Goal: Transaction & Acquisition: Book appointment/travel/reservation

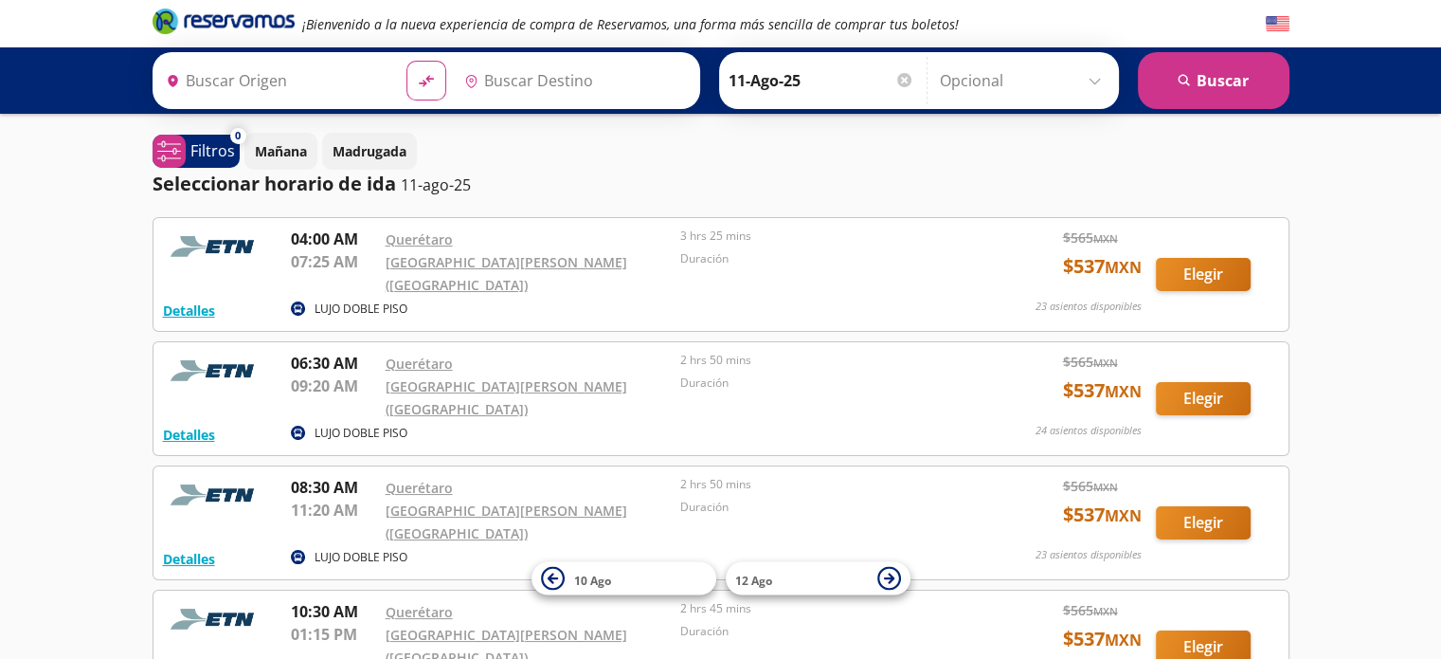
type input "Santiago de Querétaro, [GEOGRAPHIC_DATA]"
type input "[GEOGRAPHIC_DATA][PERSON_NAME] ([GEOGRAPHIC_DATA]), [GEOGRAPHIC_DATA]"
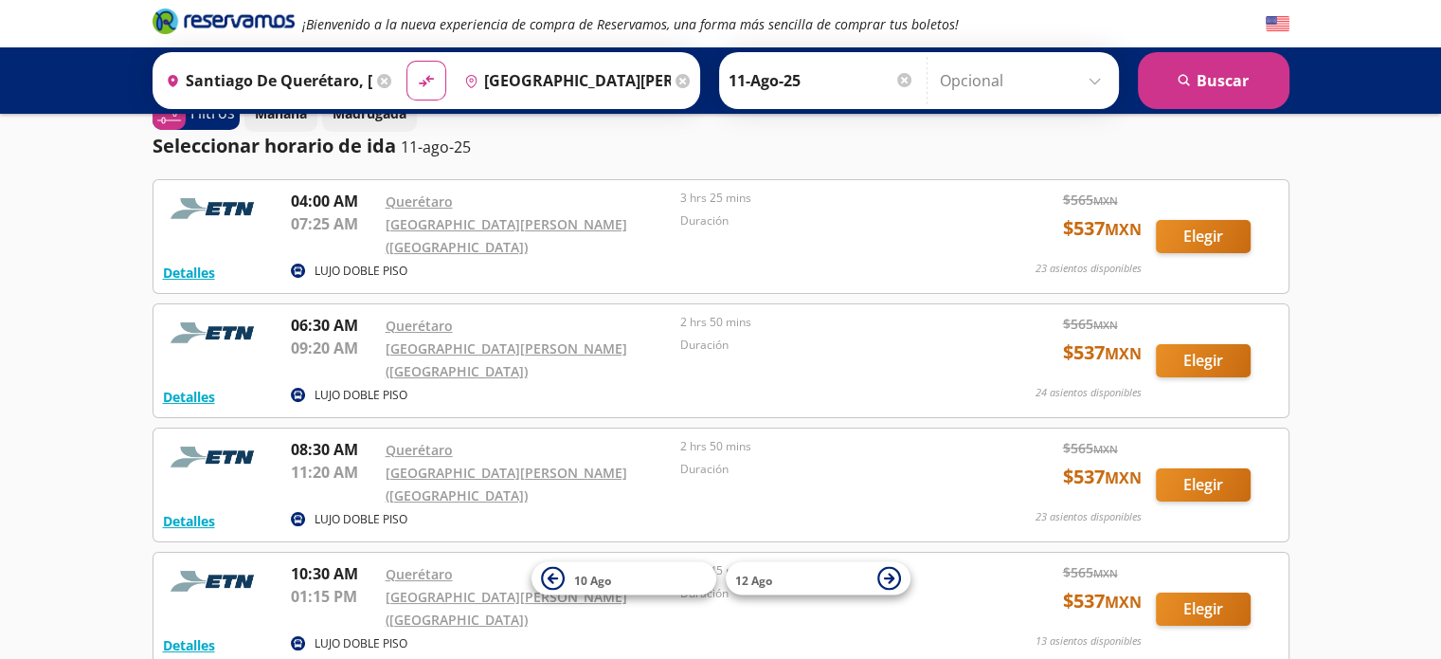
scroll to position [95, 0]
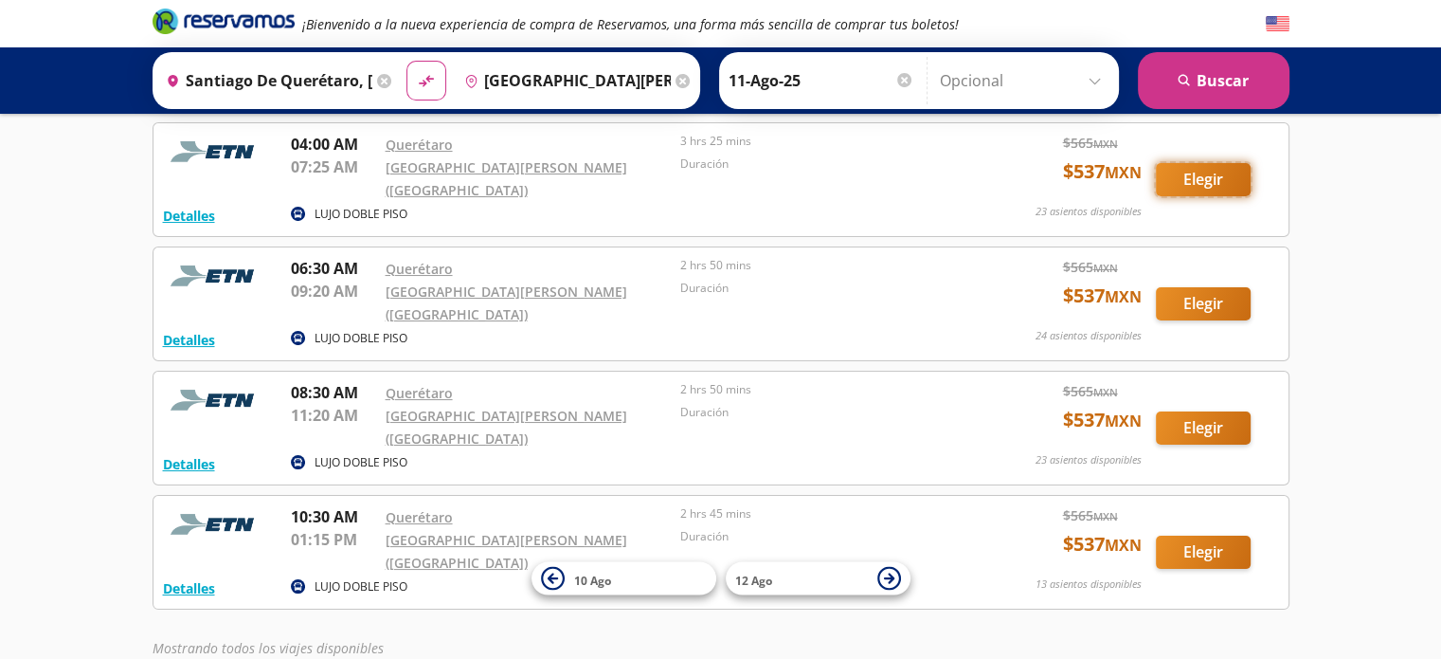
click at [1214, 180] on button "Elegir" at bounding box center [1203, 179] width 95 height 33
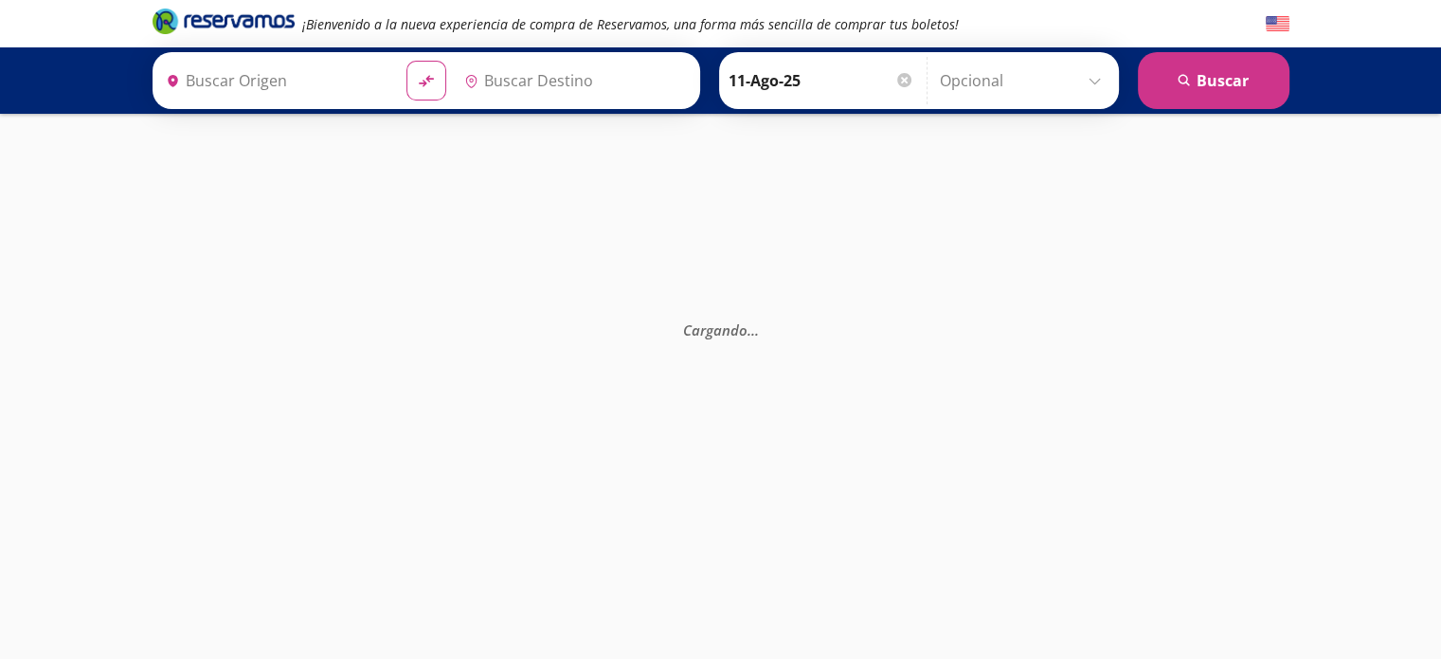
type input "Santiago de Querétaro, [GEOGRAPHIC_DATA]"
type input "[GEOGRAPHIC_DATA][PERSON_NAME] ([GEOGRAPHIC_DATA]), [GEOGRAPHIC_DATA]"
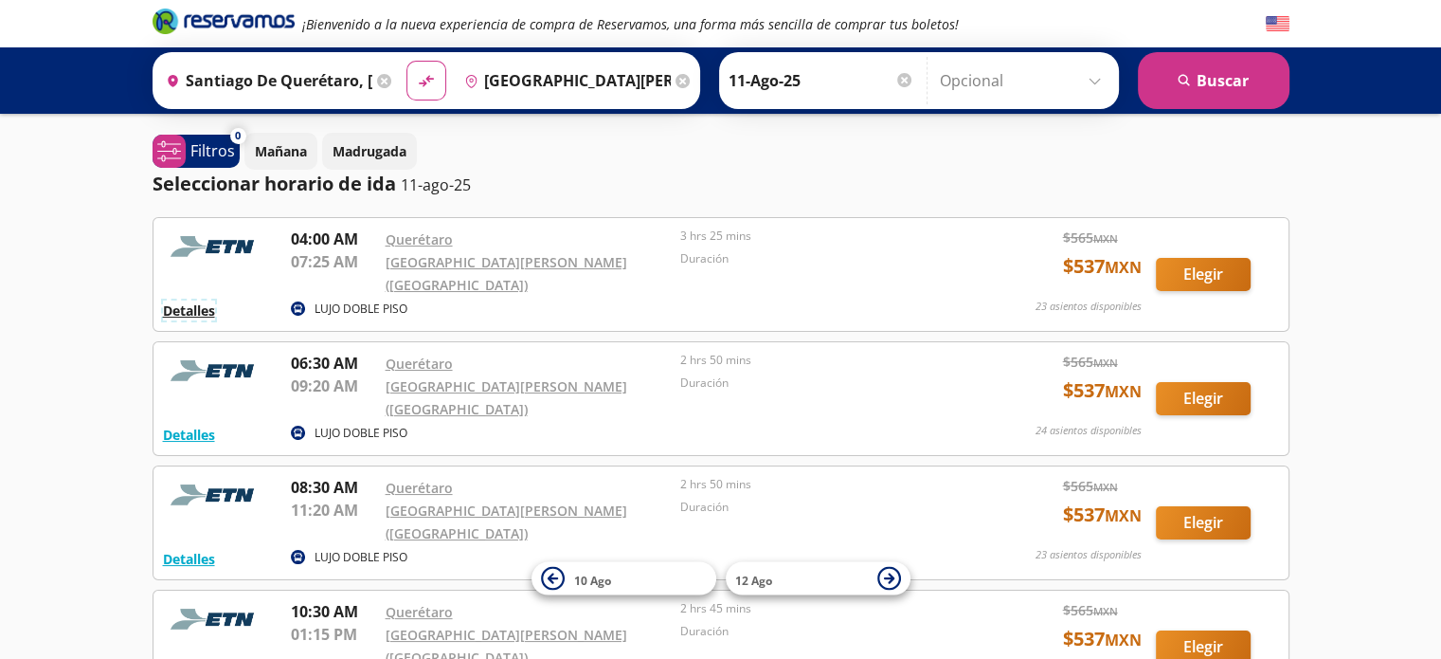
click at [195, 308] on button "Detalles" at bounding box center [189, 310] width 52 height 20
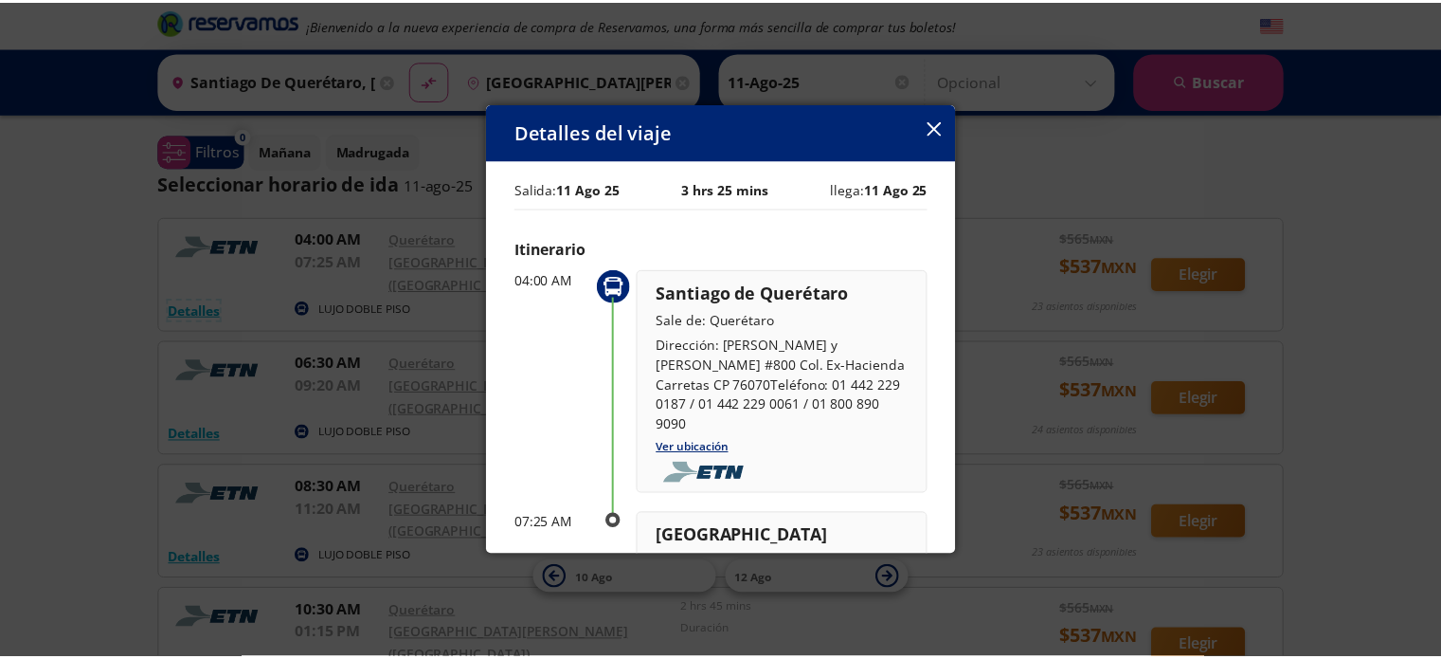
scroll to position [95, 0]
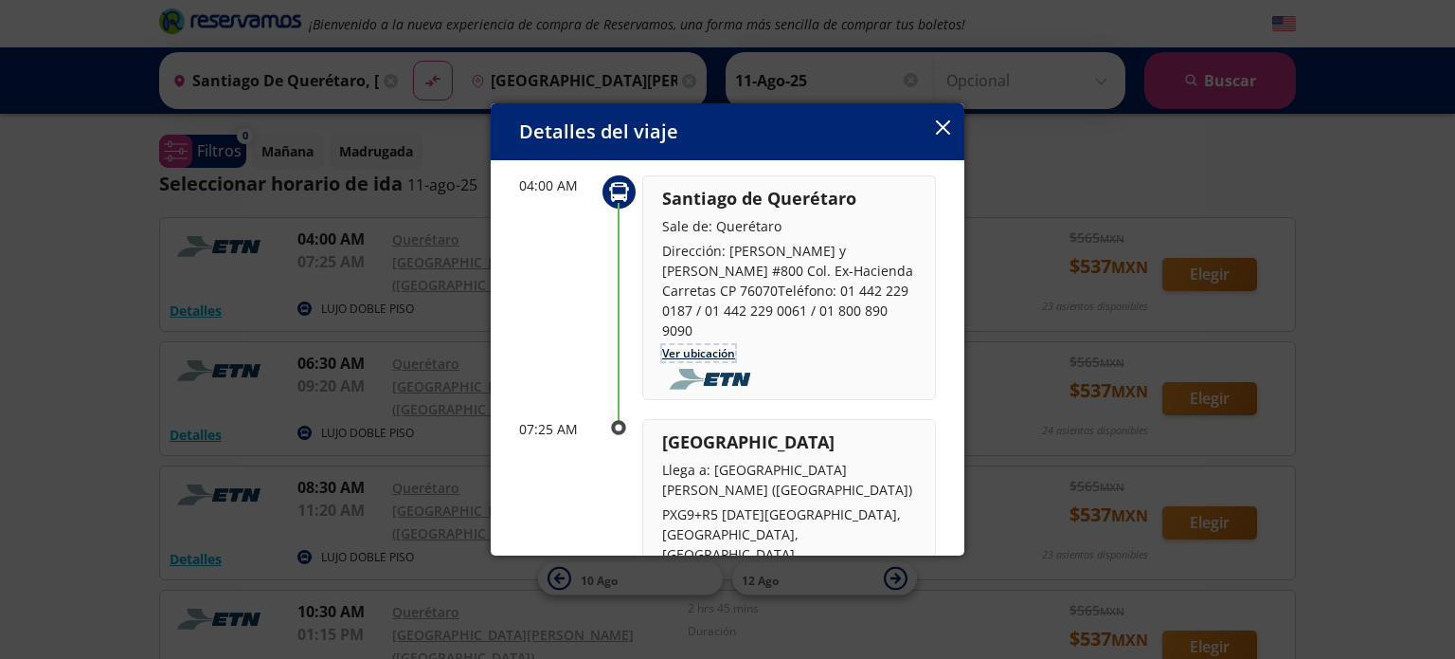
click at [713, 345] on link "Ver ubicación" at bounding box center [698, 353] width 73 height 16
click at [950, 128] on div "Detalles del viaje" at bounding box center [728, 131] width 474 height 57
click at [937, 125] on icon "button" at bounding box center [943, 127] width 14 height 14
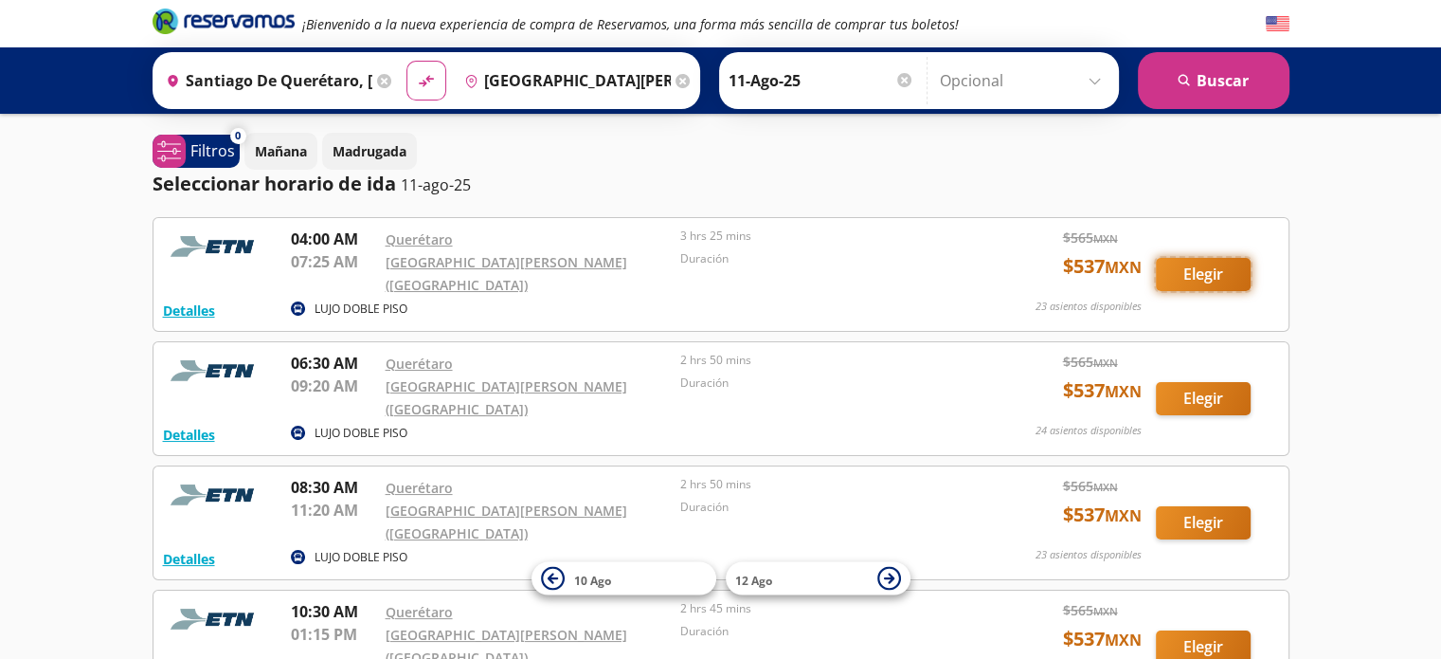
click at [1213, 279] on button "Elegir" at bounding box center [1203, 274] width 95 height 33
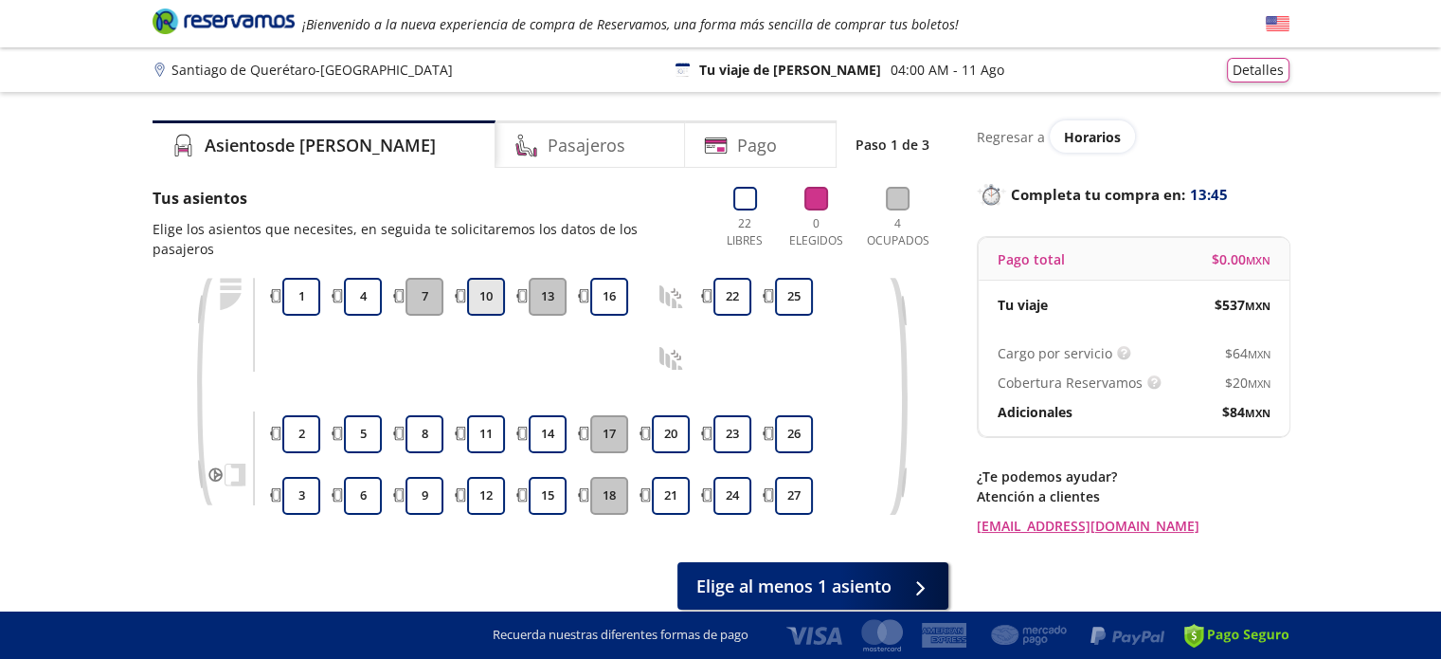
click at [493, 284] on button "10" at bounding box center [486, 297] width 38 height 38
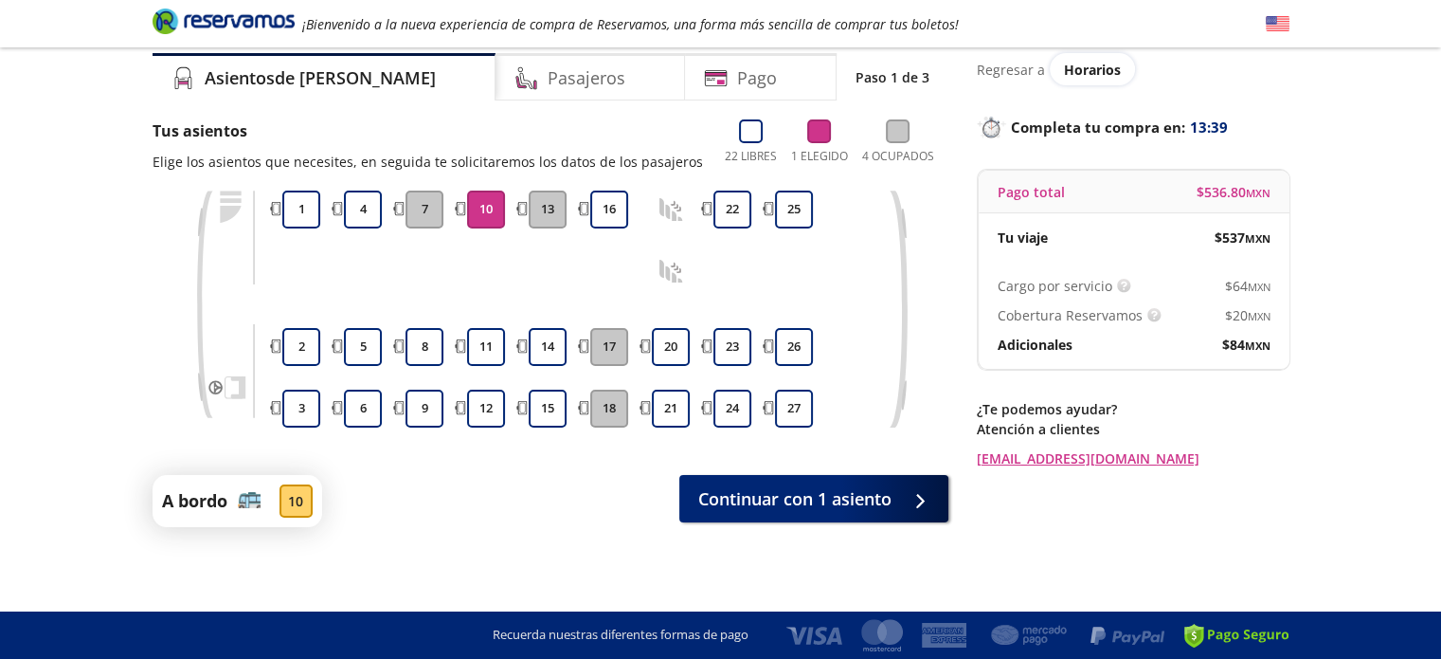
scroll to position [68, 0]
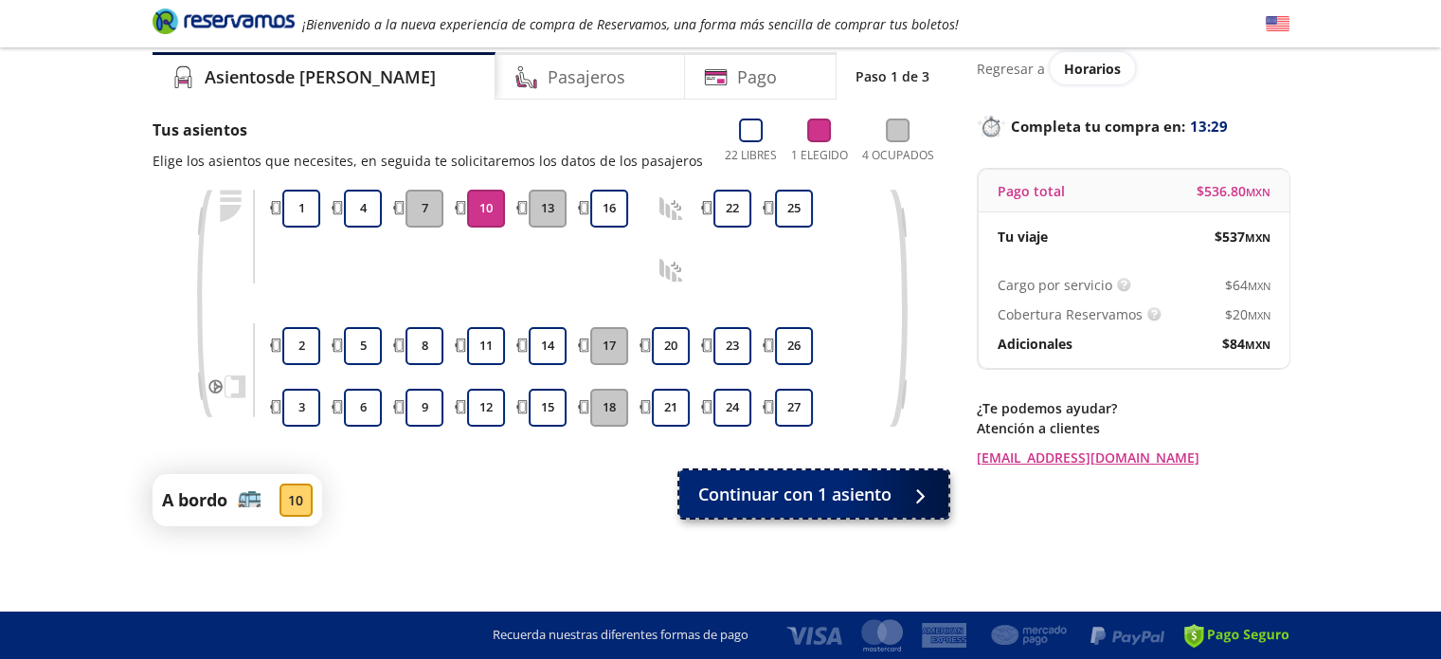
click at [872, 496] on span "Continuar con 1 asiento" at bounding box center [794, 494] width 193 height 26
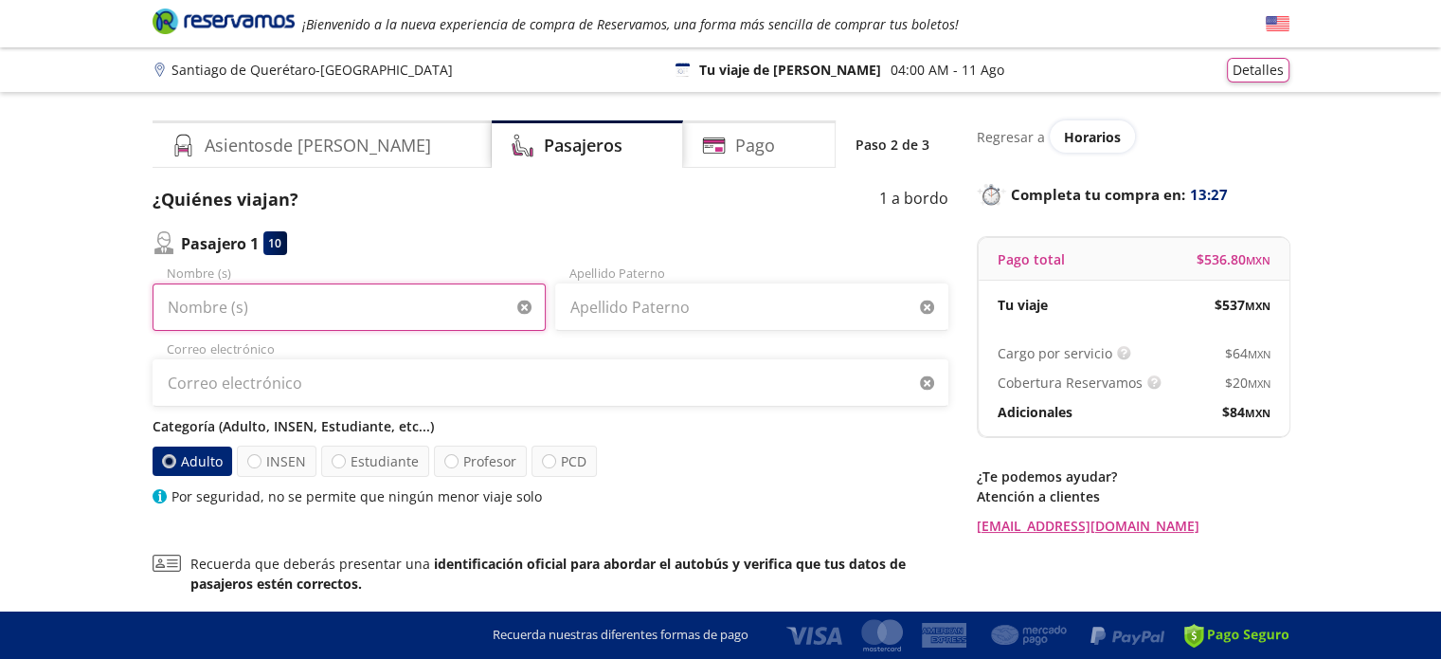
click at [368, 323] on input "Nombre (s)" at bounding box center [349, 306] width 393 height 47
type input "[PERSON_NAME]"
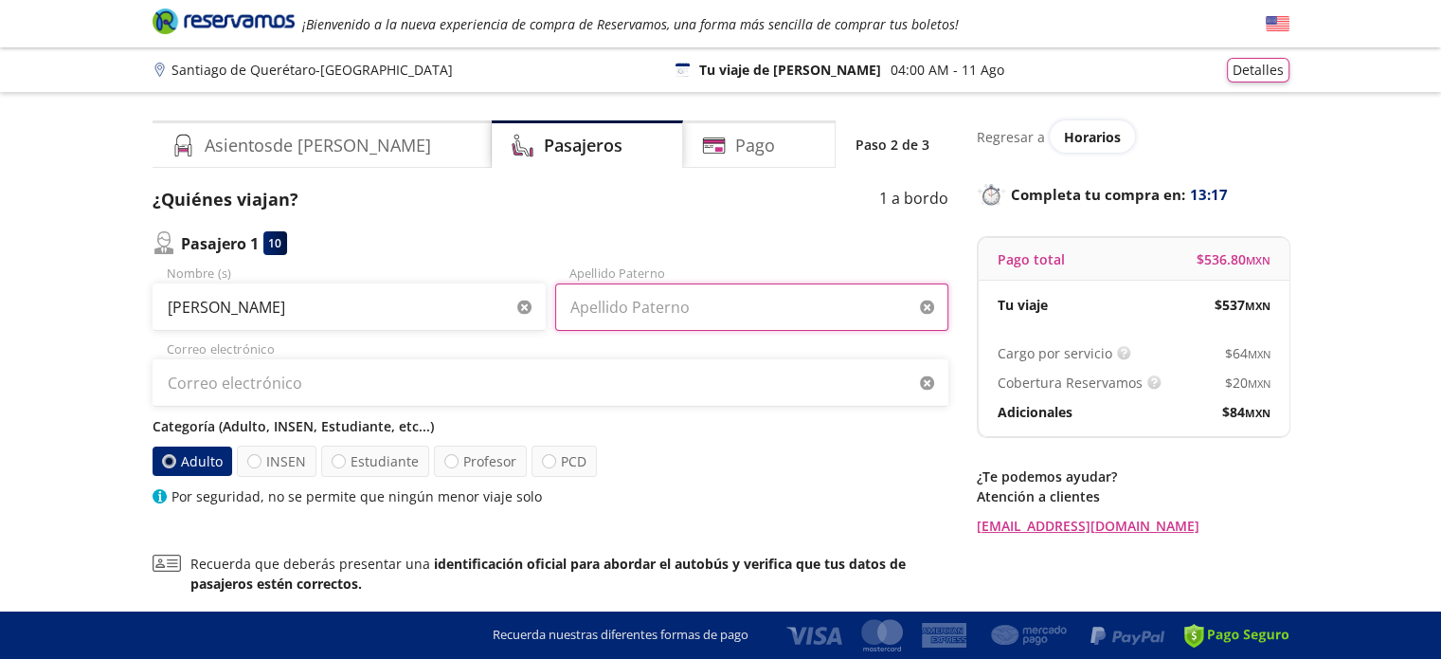
click at [716, 317] on input "Apellido Paterno" at bounding box center [751, 306] width 393 height 47
type input "Ara"
click at [694, 320] on input "Ara" at bounding box center [751, 306] width 393 height 47
click at [785, 314] on input "Ara" at bounding box center [751, 306] width 393 height 47
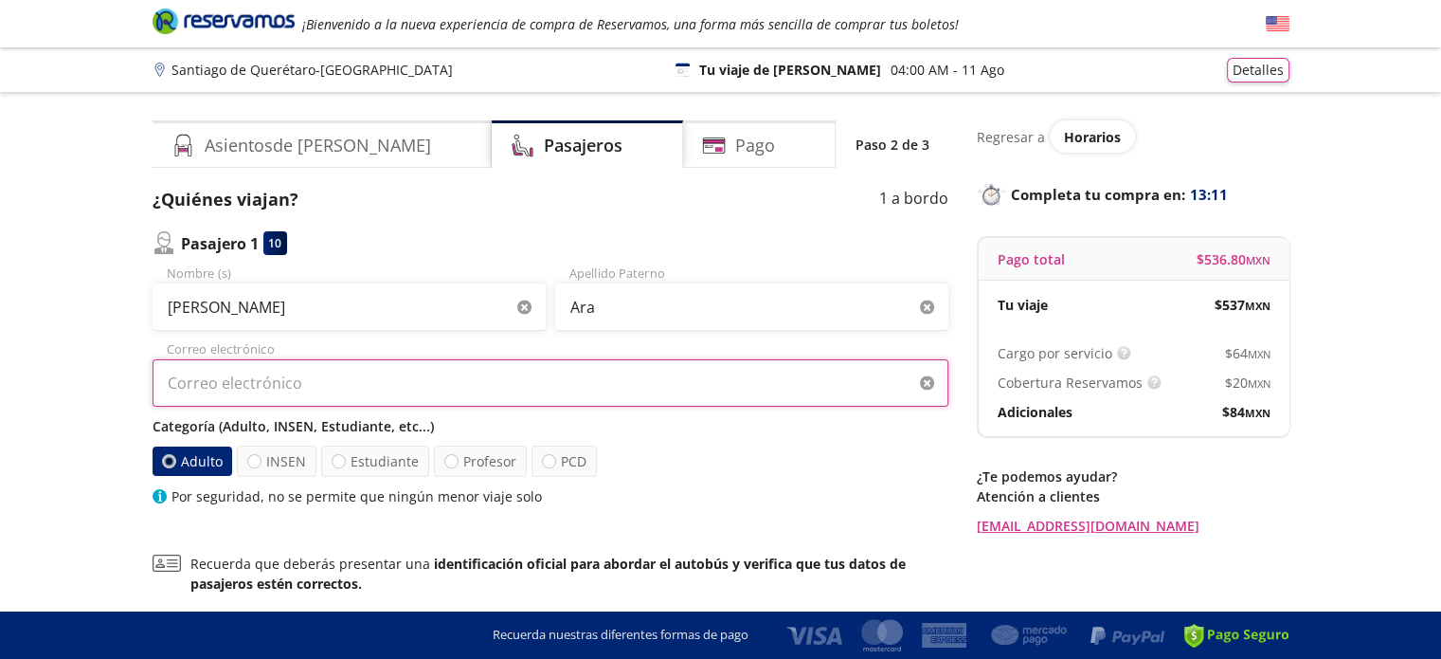
click at [395, 381] on input "Correo electrónico" at bounding box center [551, 382] width 796 height 47
type input "[EMAIL_ADDRESS][DOMAIN_NAME]"
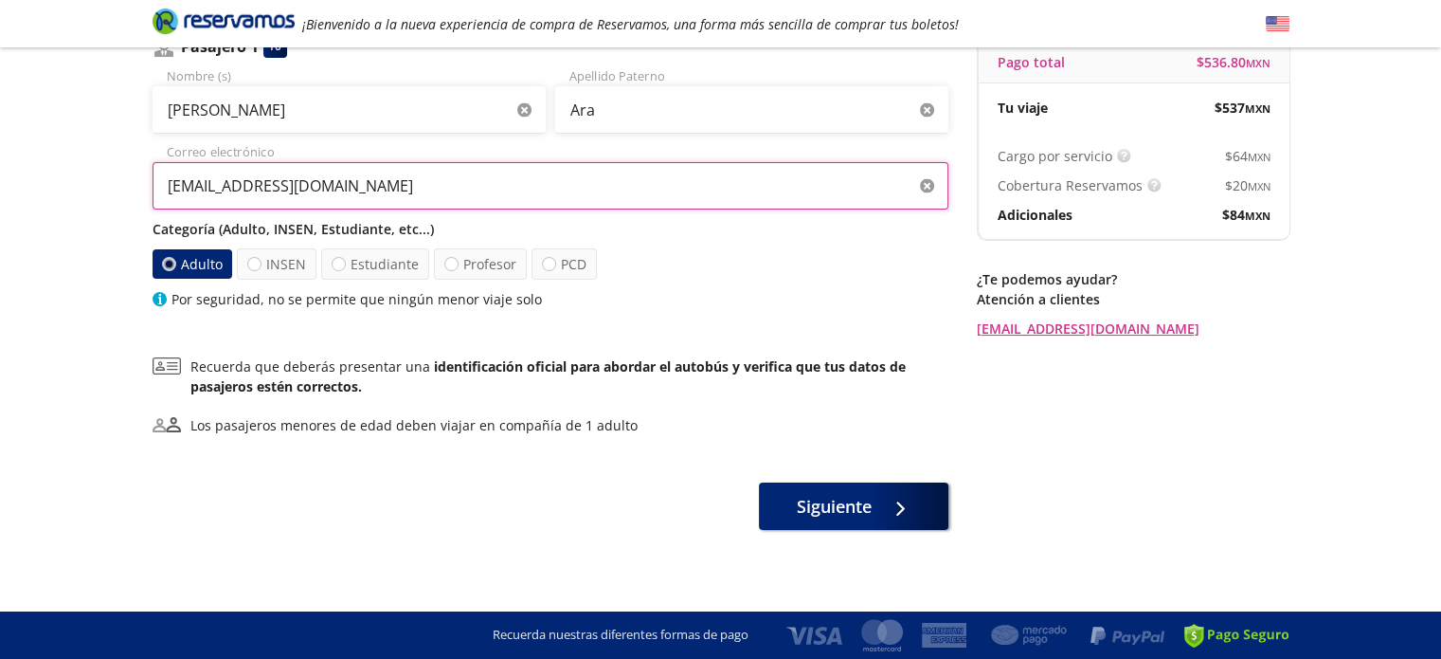
scroll to position [200, 0]
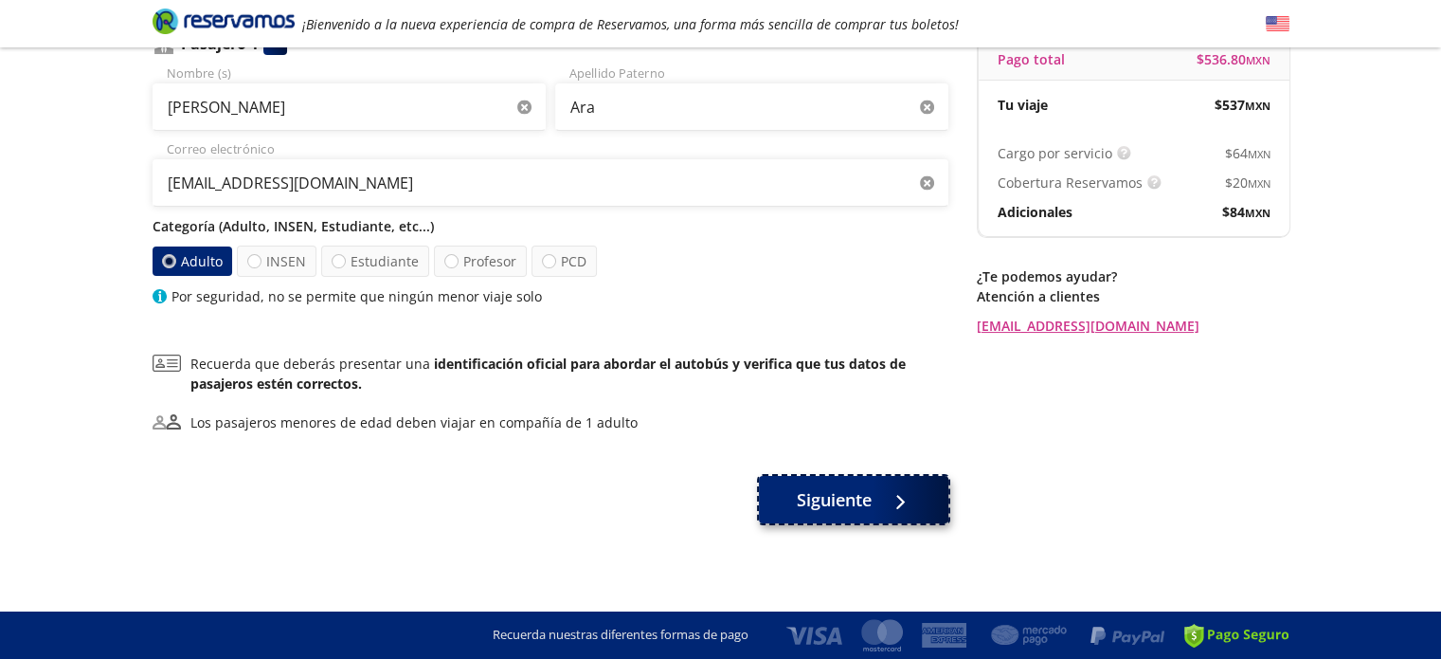
click at [836, 517] on button "Siguiente" at bounding box center [854, 499] width 190 height 47
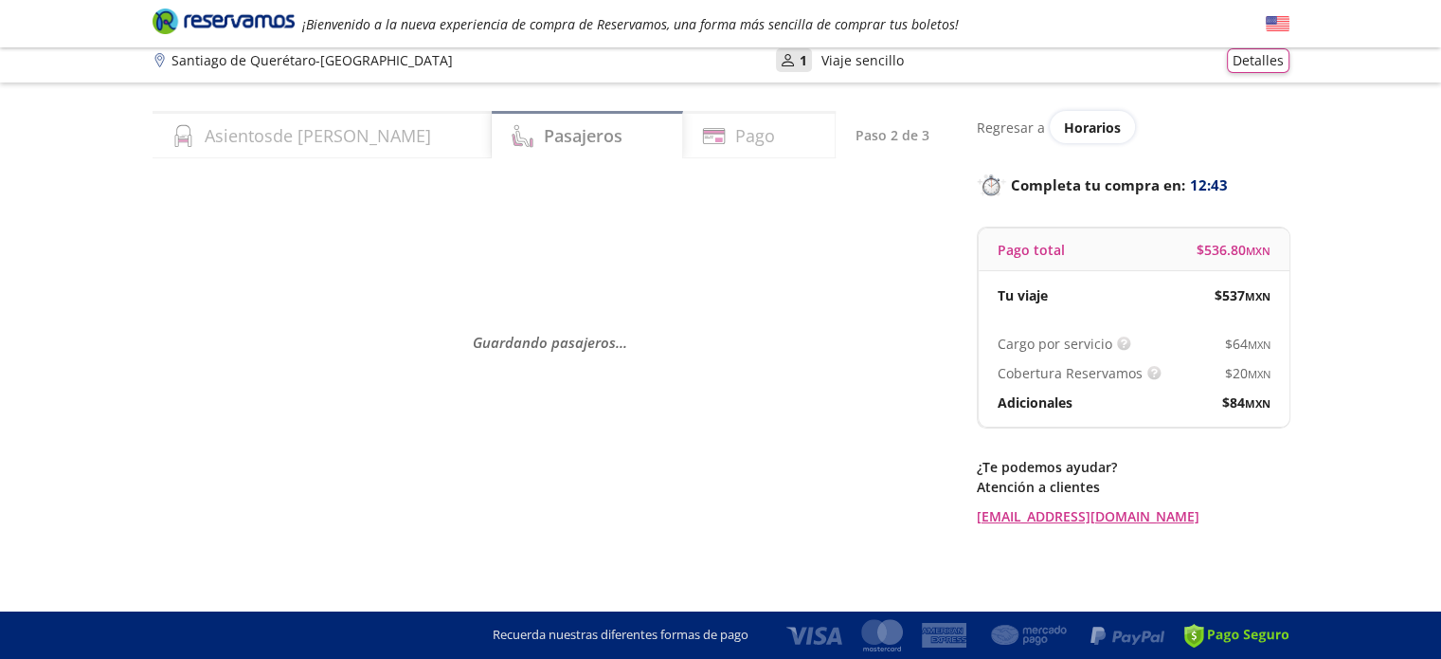
scroll to position [0, 0]
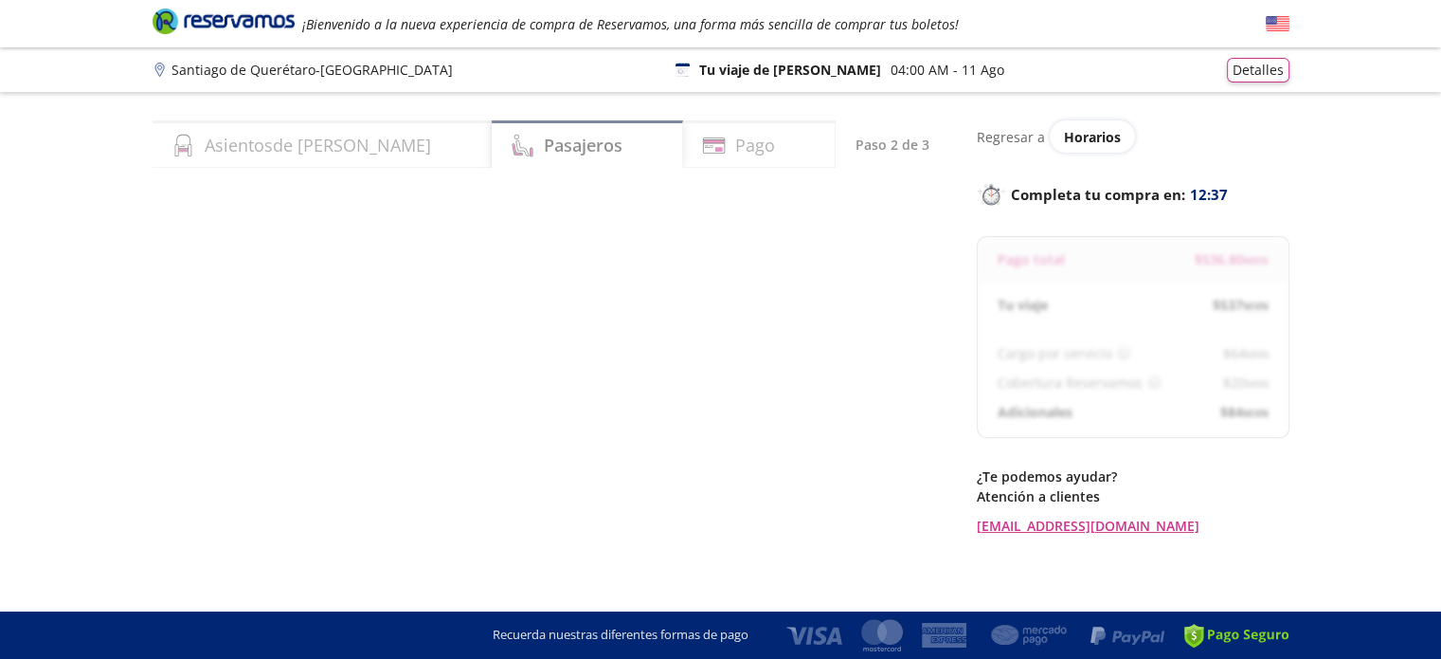
select select "MX"
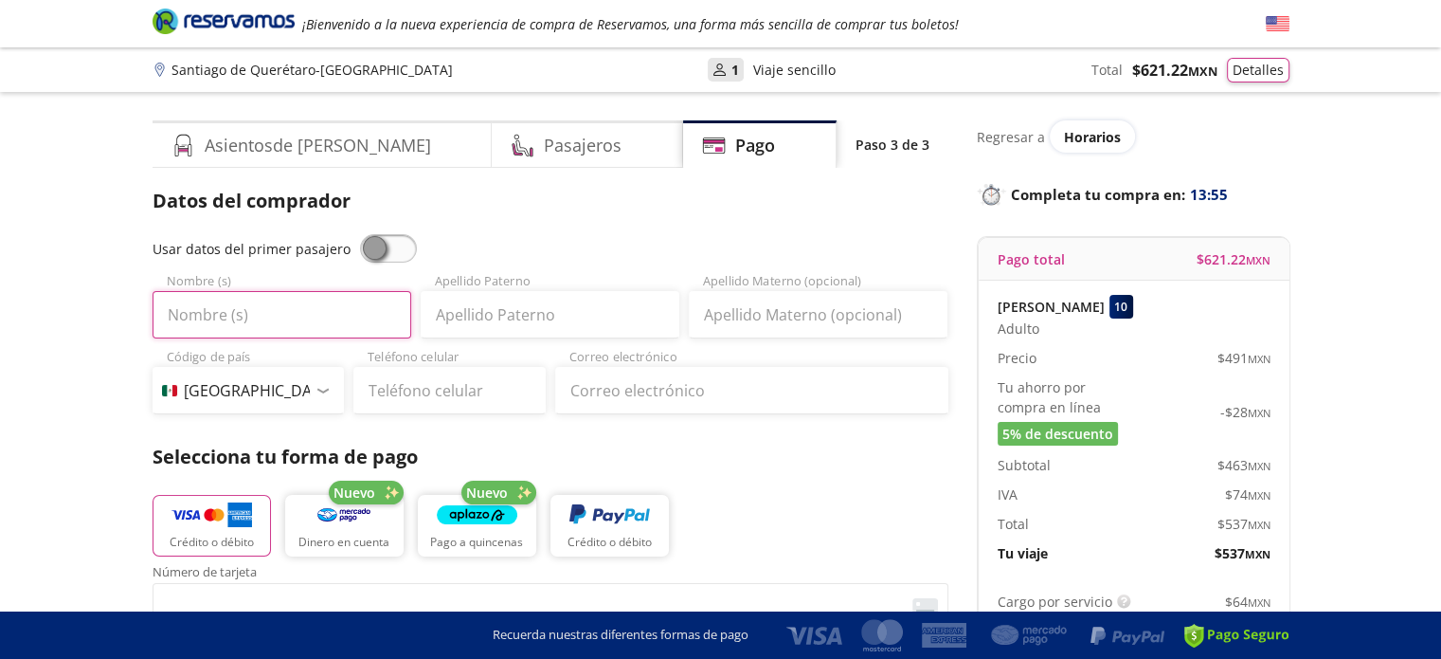
click at [295, 324] on input "Nombre (s)" at bounding box center [282, 314] width 259 height 47
type input "a"
type input "[PERSON_NAME]"
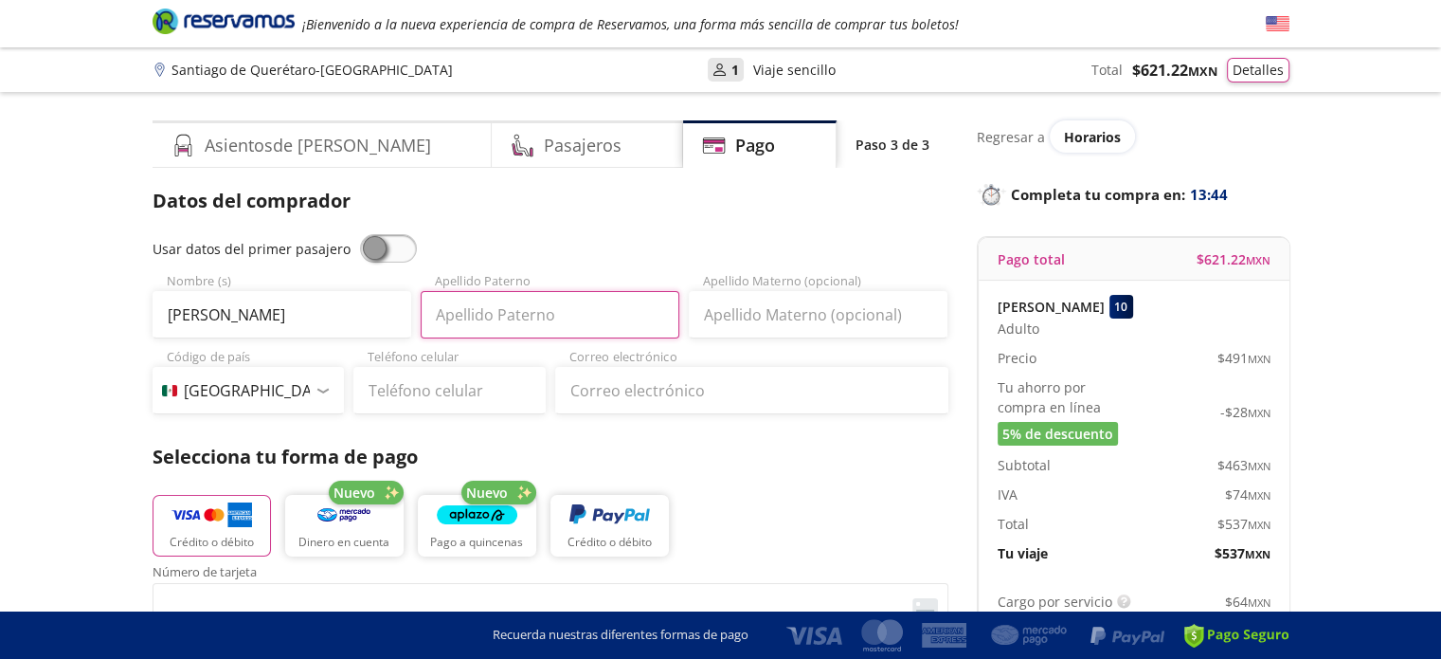
click at [576, 309] on input "Apellido Paterno" at bounding box center [550, 314] width 259 height 47
type input "Ara"
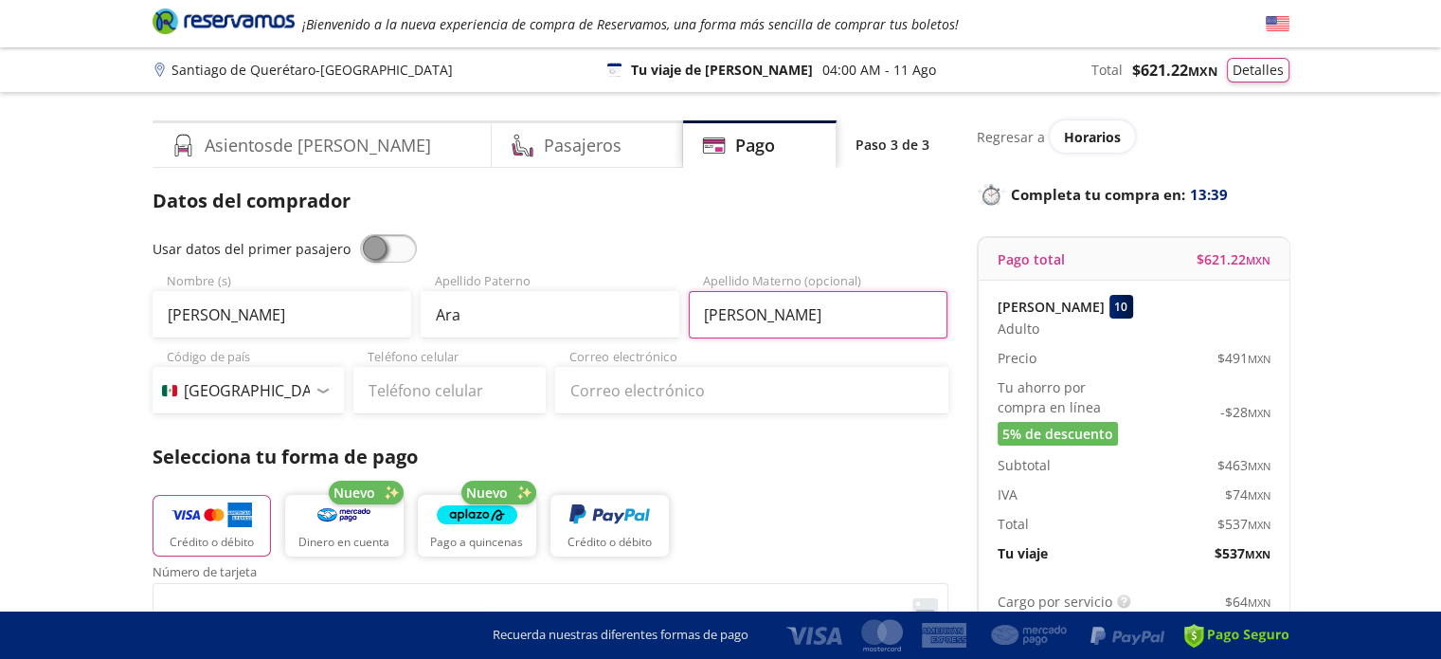
type input "[PERSON_NAME]"
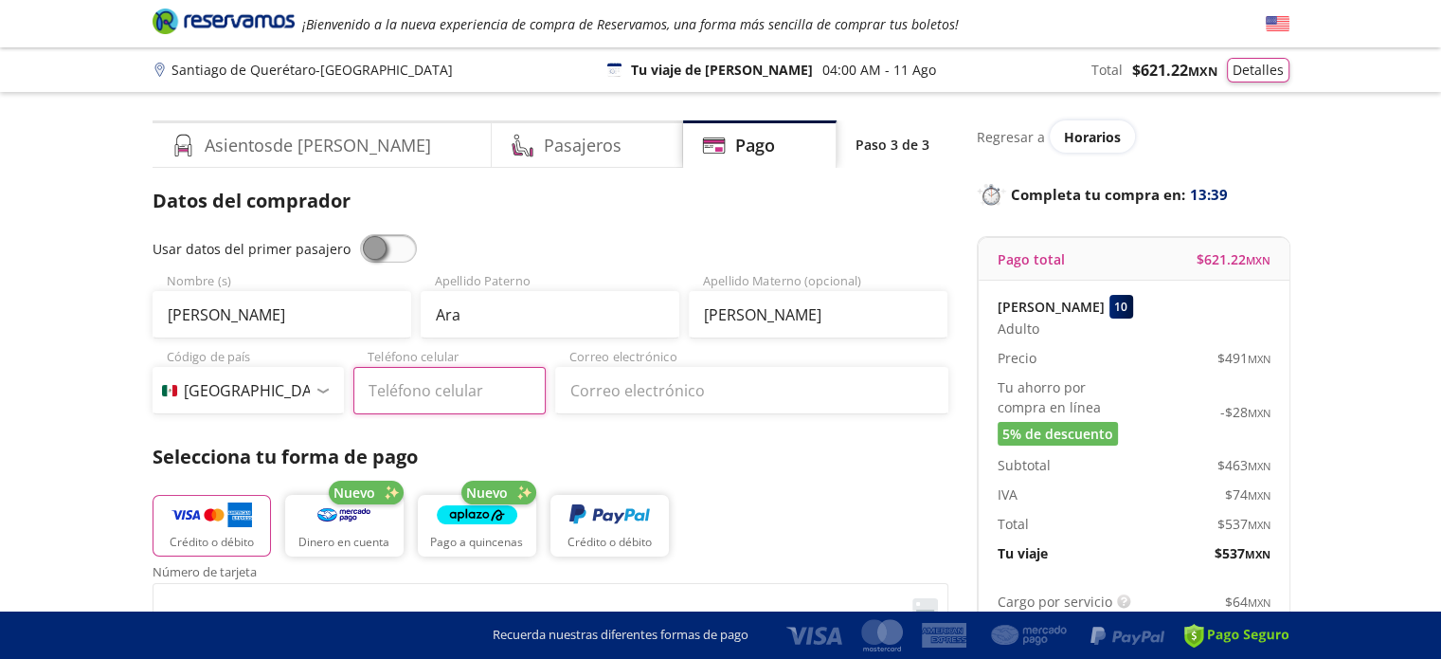
click at [442, 389] on input "Teléfono celular" at bounding box center [449, 390] width 192 height 47
type input "934 106 1141"
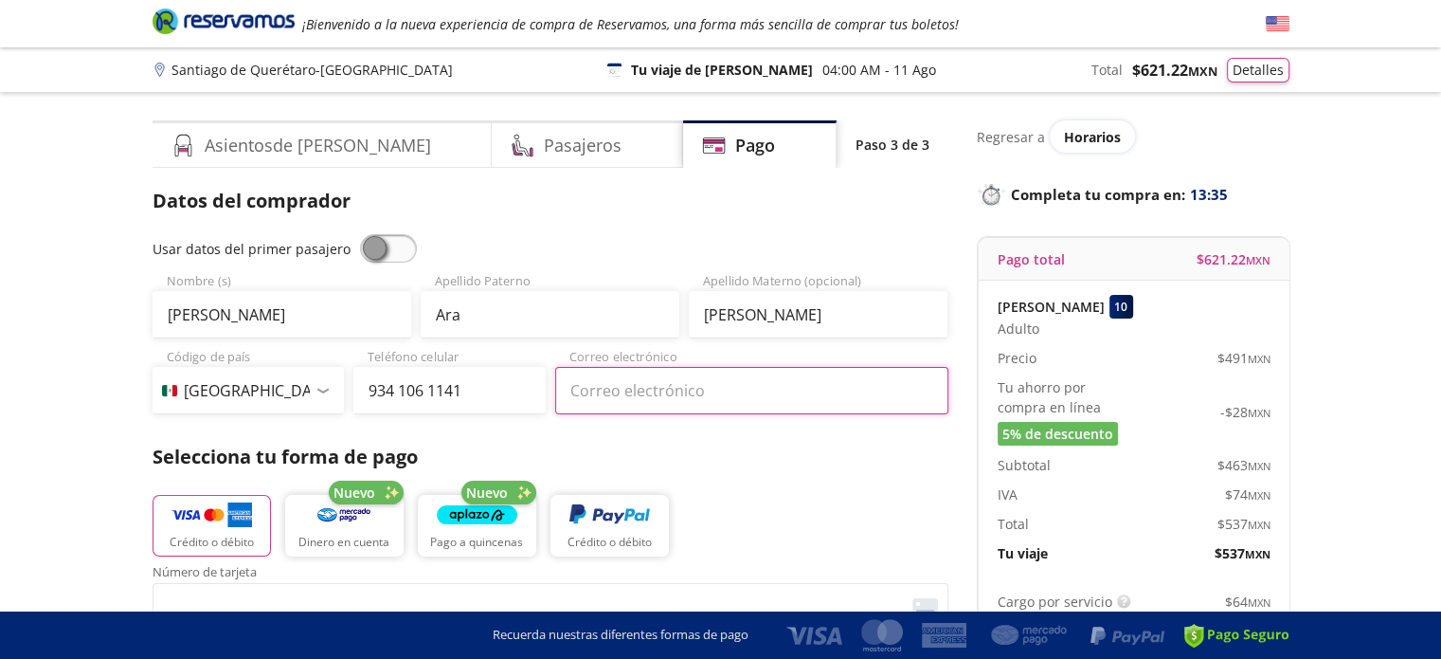
click at [751, 401] on input "Correo electrónico" at bounding box center [751, 390] width 393 height 47
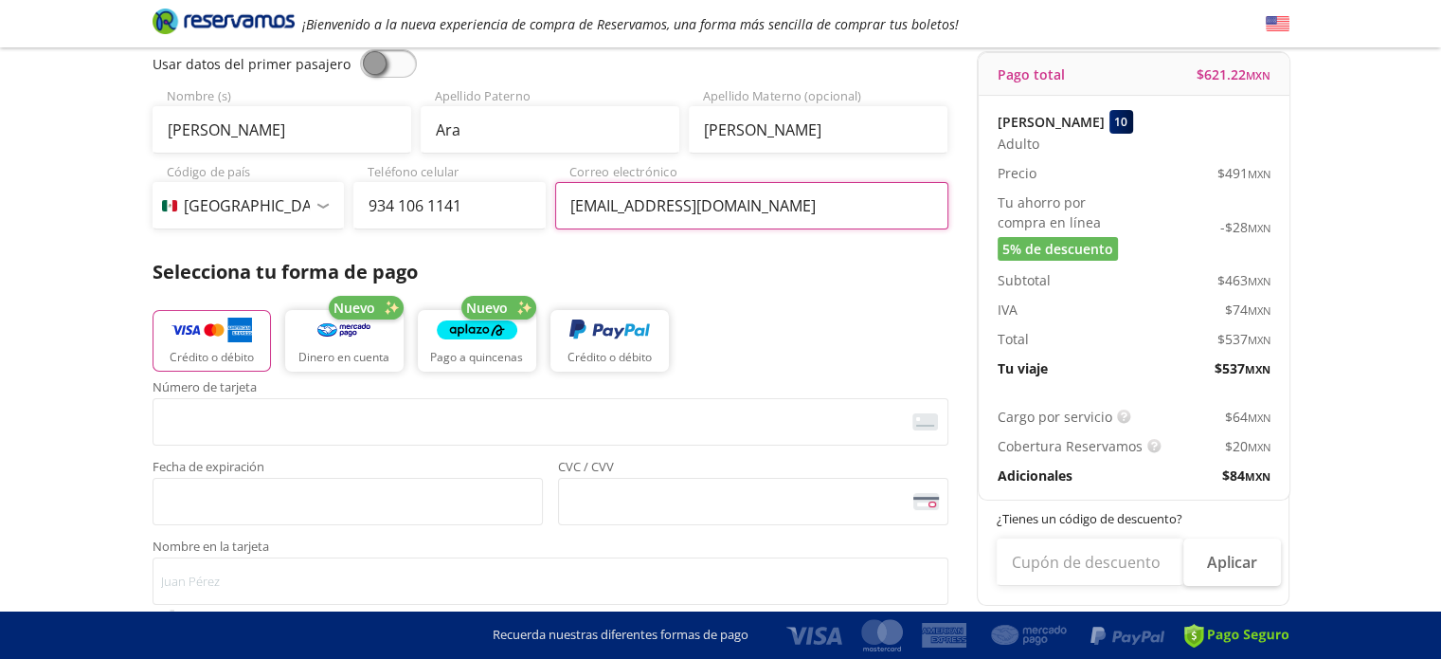
scroll to position [190, 0]
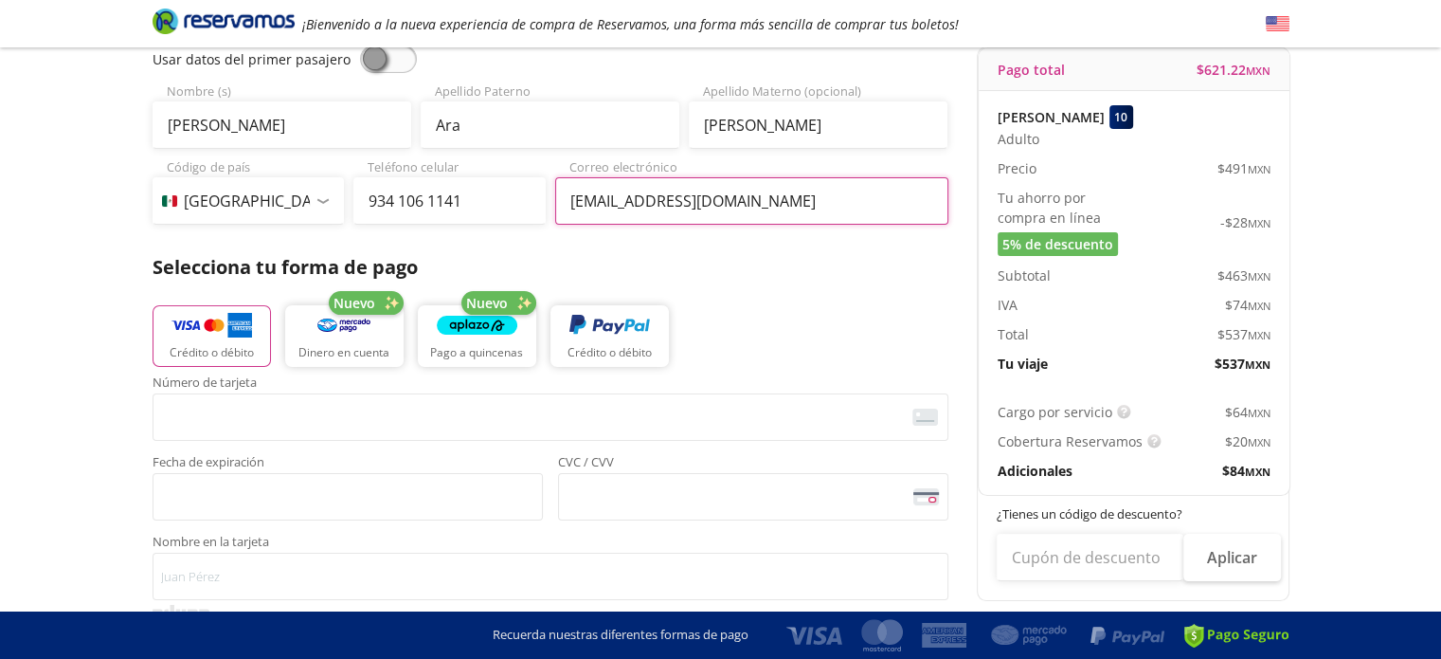
type input "[EMAIL_ADDRESS][DOMAIN_NAME]"
click at [236, 345] on p "Crédito o débito" at bounding box center [212, 353] width 84 height 17
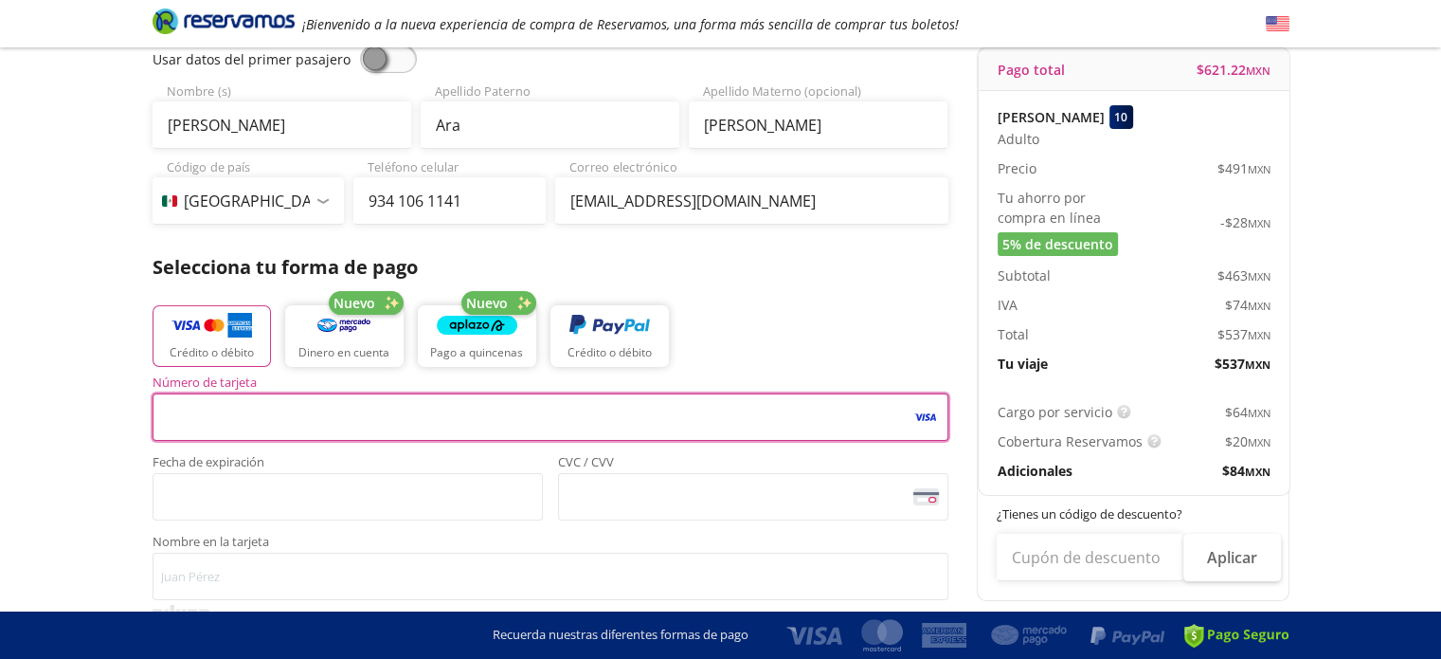
click at [714, 453] on div "Número de tarjeta <p>Your browser does not support iframes.</p> Fecha de expira…" at bounding box center [551, 448] width 796 height 144
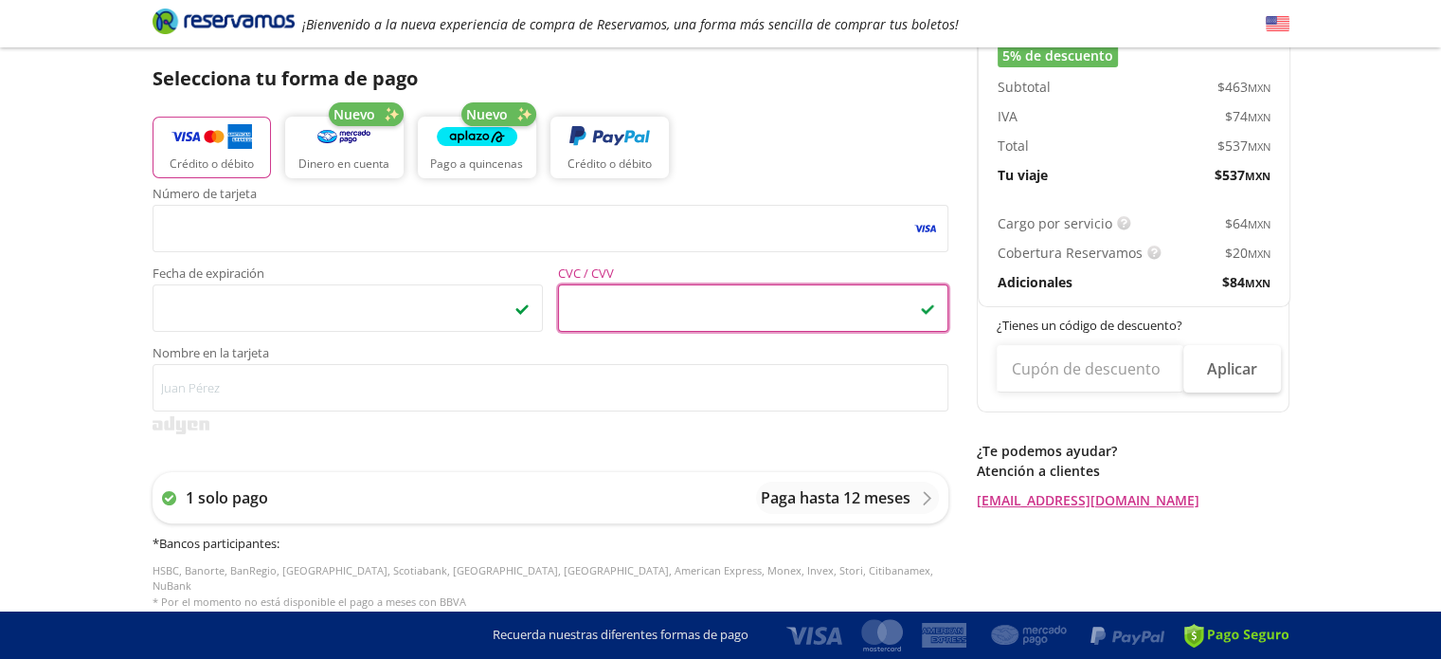
scroll to position [379, 0]
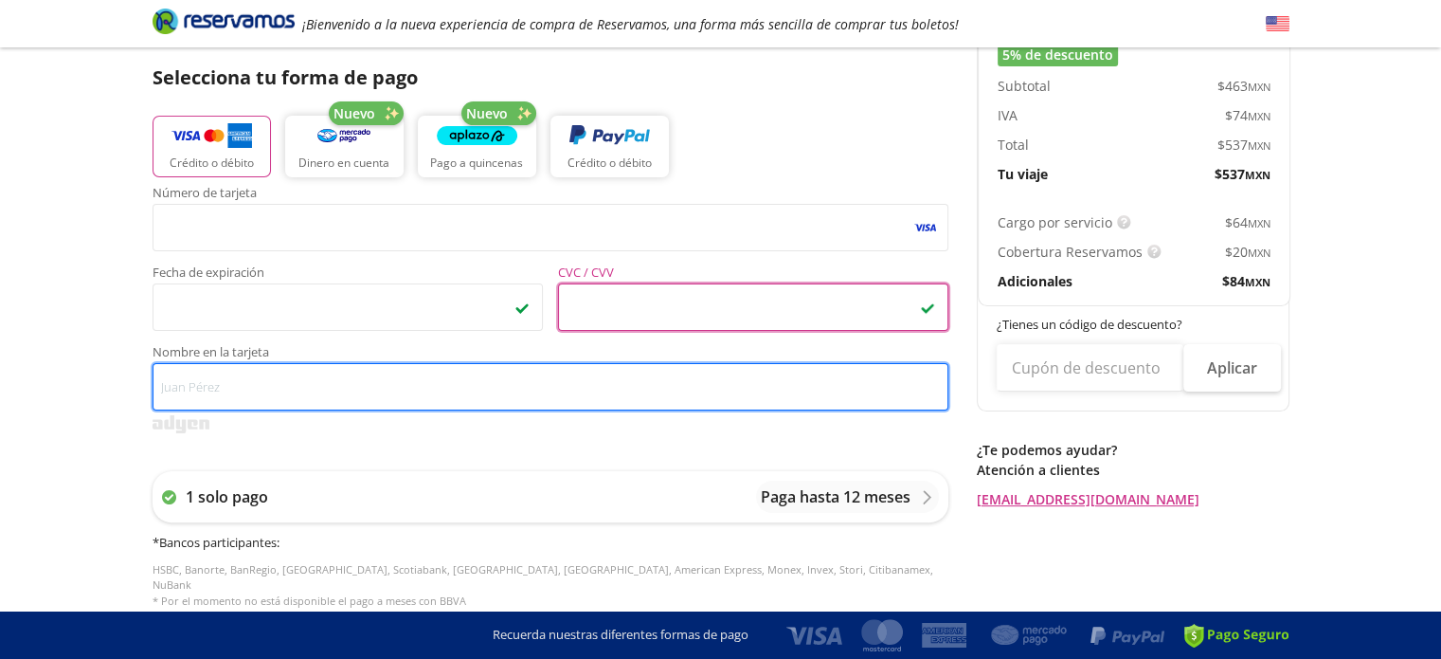
click at [295, 385] on input "Nombre en la tarjeta" at bounding box center [551, 386] width 796 height 47
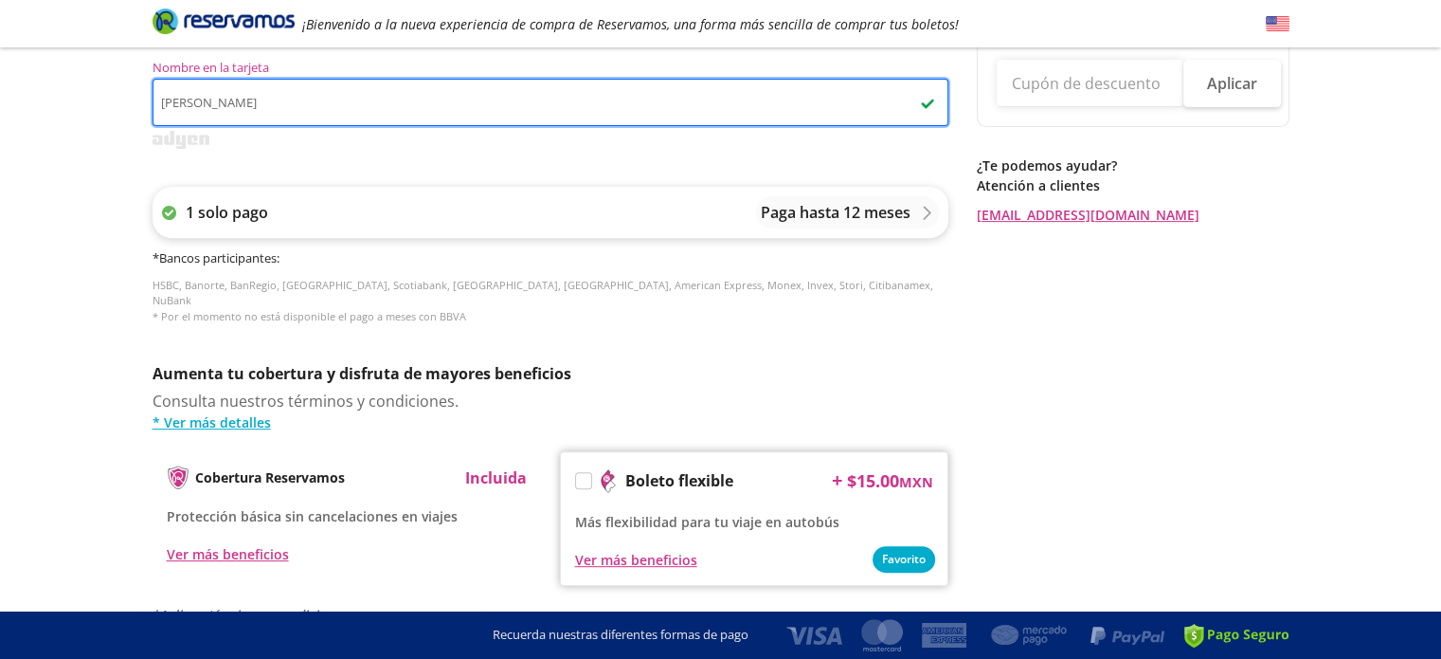
scroll to position [758, 0]
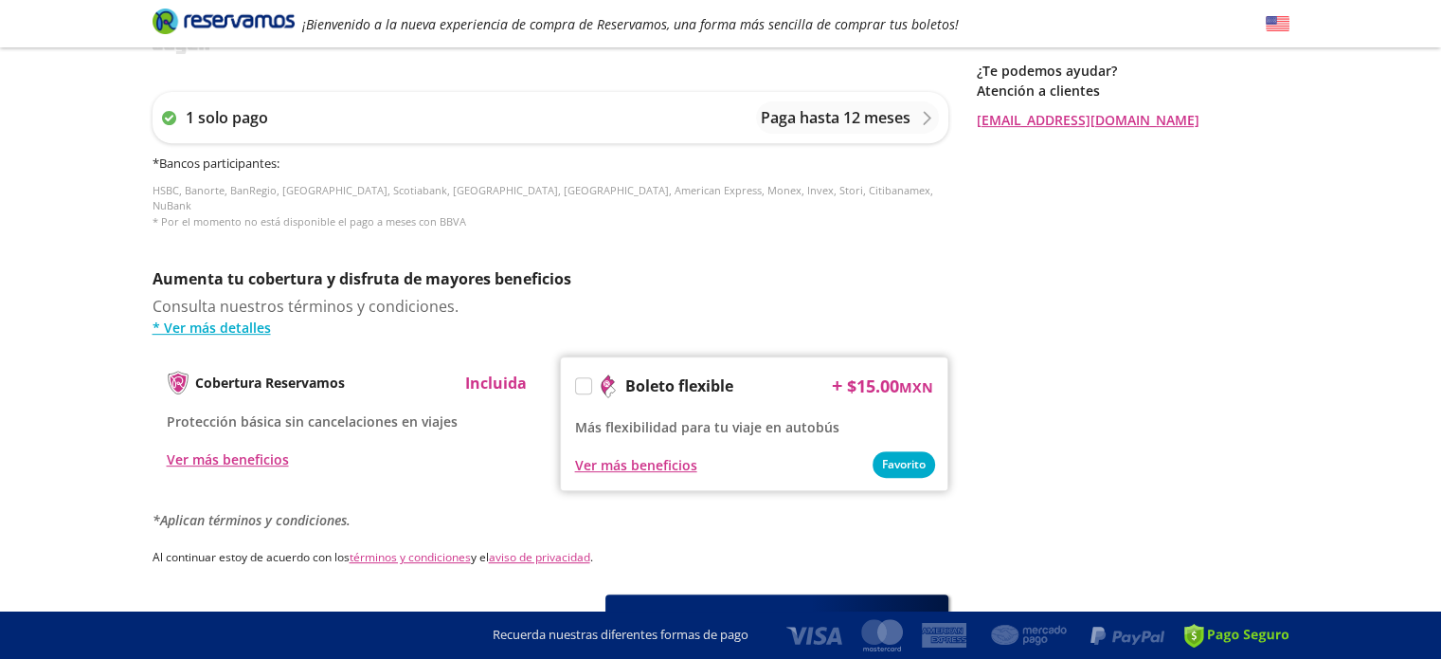
type input "[PERSON_NAME]"
click at [823, 267] on p "Aumenta tu cobertura y disfruta de mayores beneficios" at bounding box center [551, 278] width 796 height 23
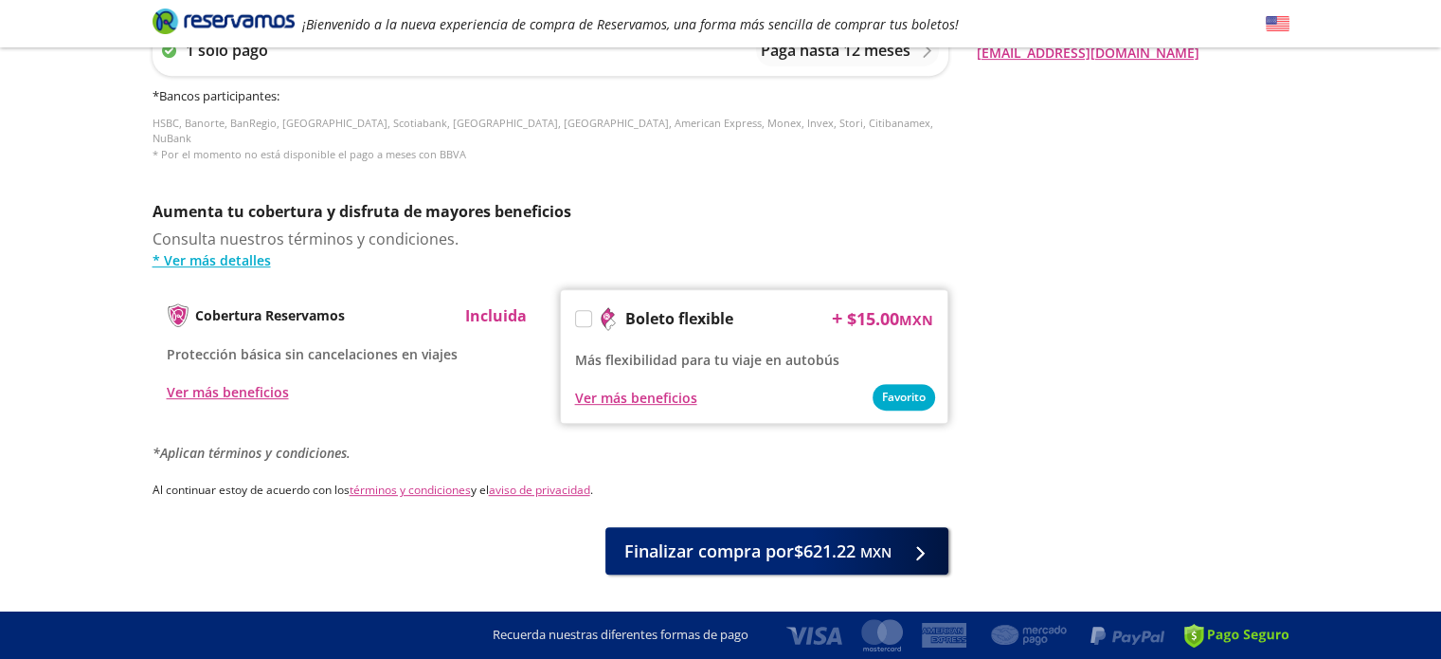
scroll to position [858, 0]
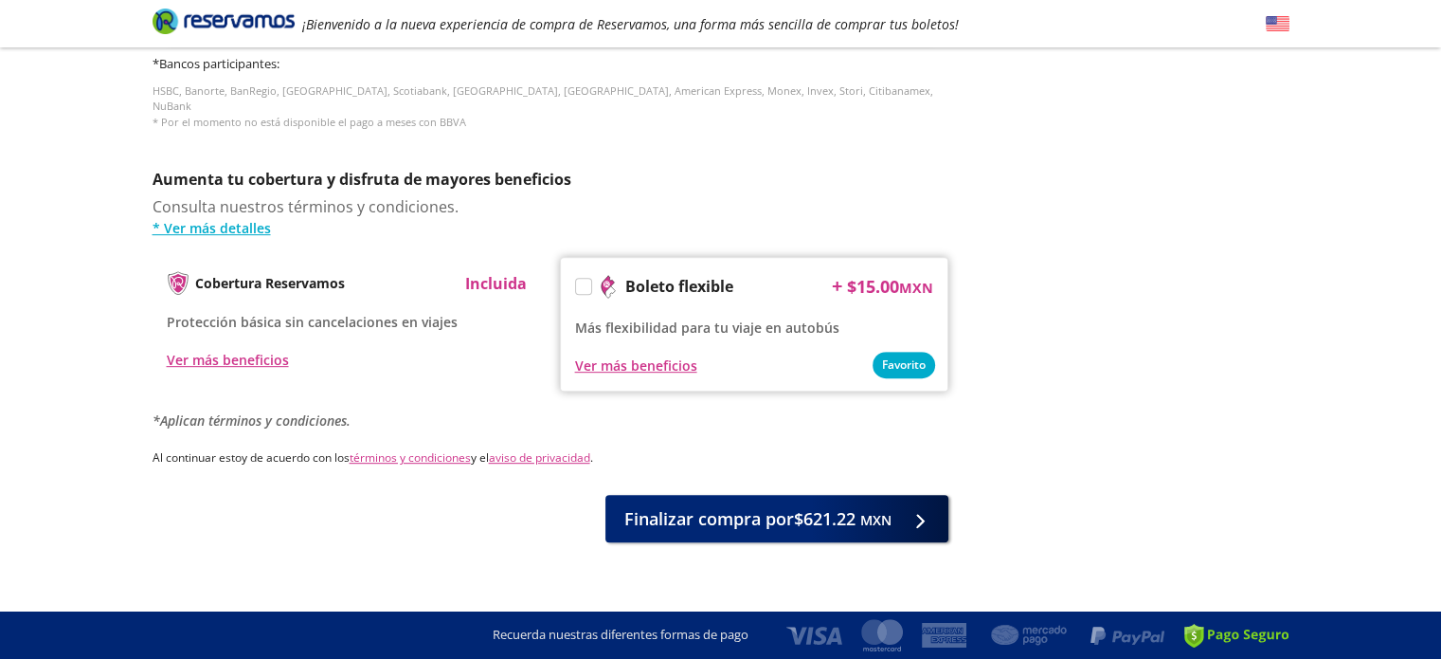
click at [484, 272] on p "Incluida" at bounding box center [496, 283] width 62 height 23
click at [518, 348] on div "Ver más beneficios" at bounding box center [347, 359] width 360 height 23
drag, startPoint x: 532, startPoint y: 359, endPoint x: 551, endPoint y: 362, distance: 20.1
click at [534, 361] on div "Cobertura Reservamos Incluida Protección básica sin cancelaciones en viajes Ver…" at bounding box center [347, 321] width 388 height 128
click at [648, 355] on div "Ver más beneficios" at bounding box center [636, 365] width 122 height 20
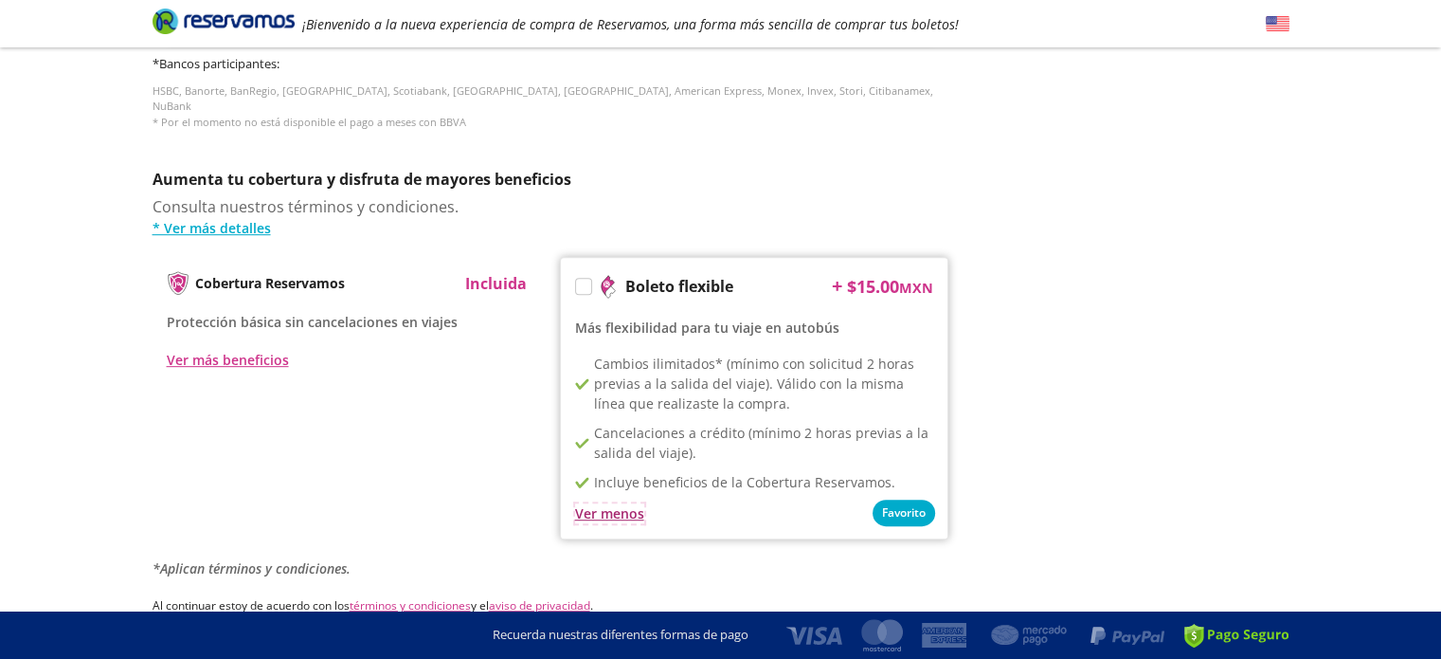
click at [618, 503] on div "Ver menos" at bounding box center [609, 513] width 69 height 20
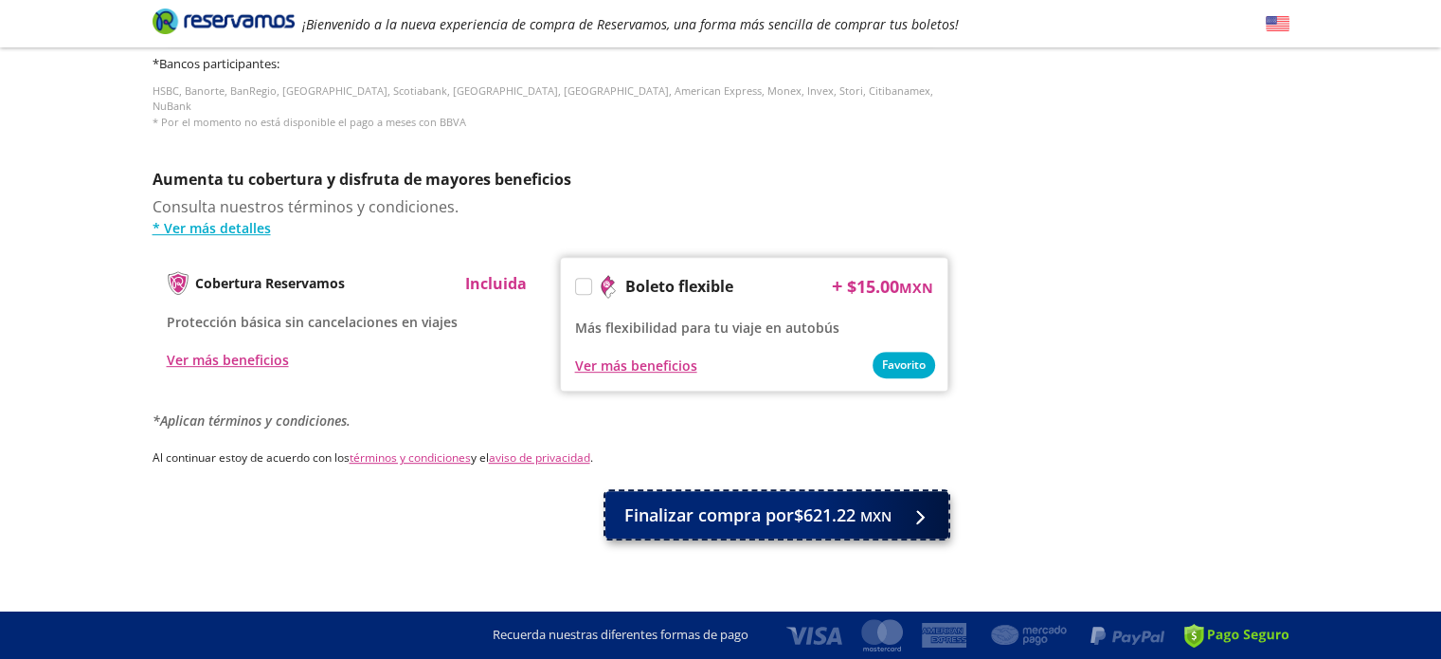
click at [849, 502] on span "Finalizar compra por $621.22 MXN" at bounding box center [757, 515] width 267 height 26
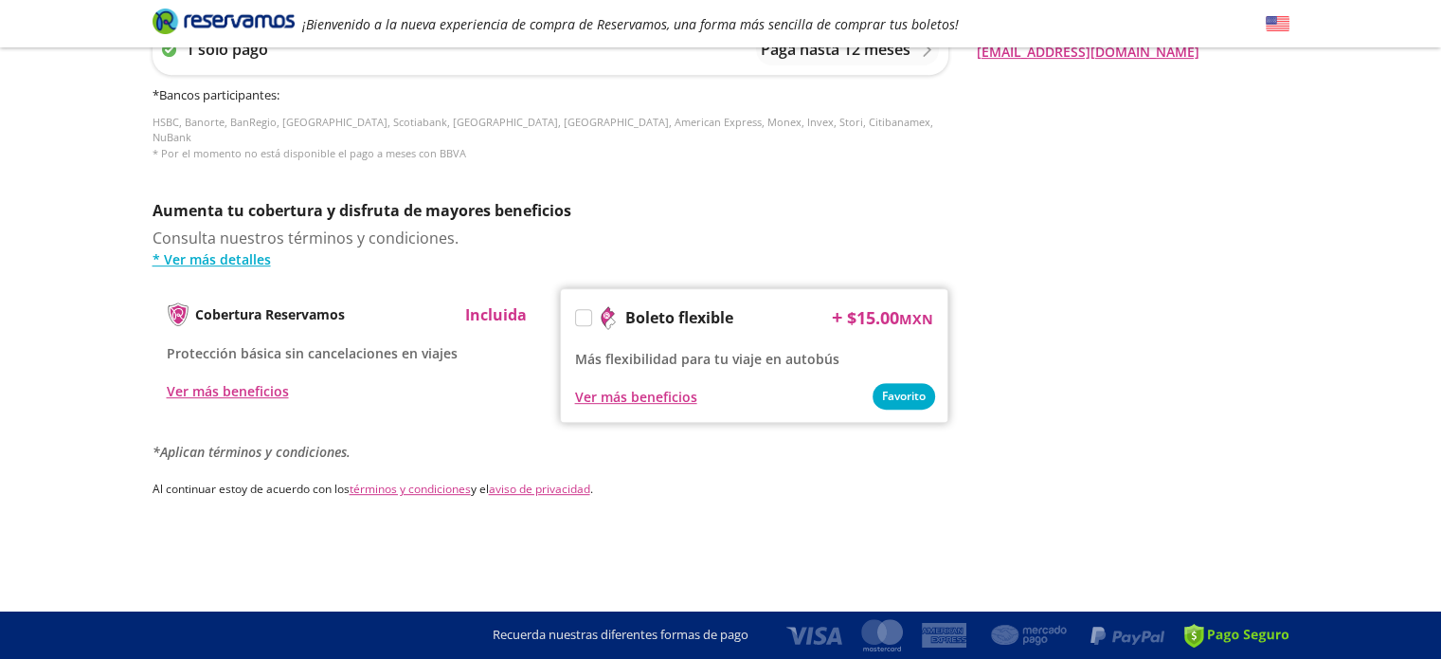
scroll to position [0, 0]
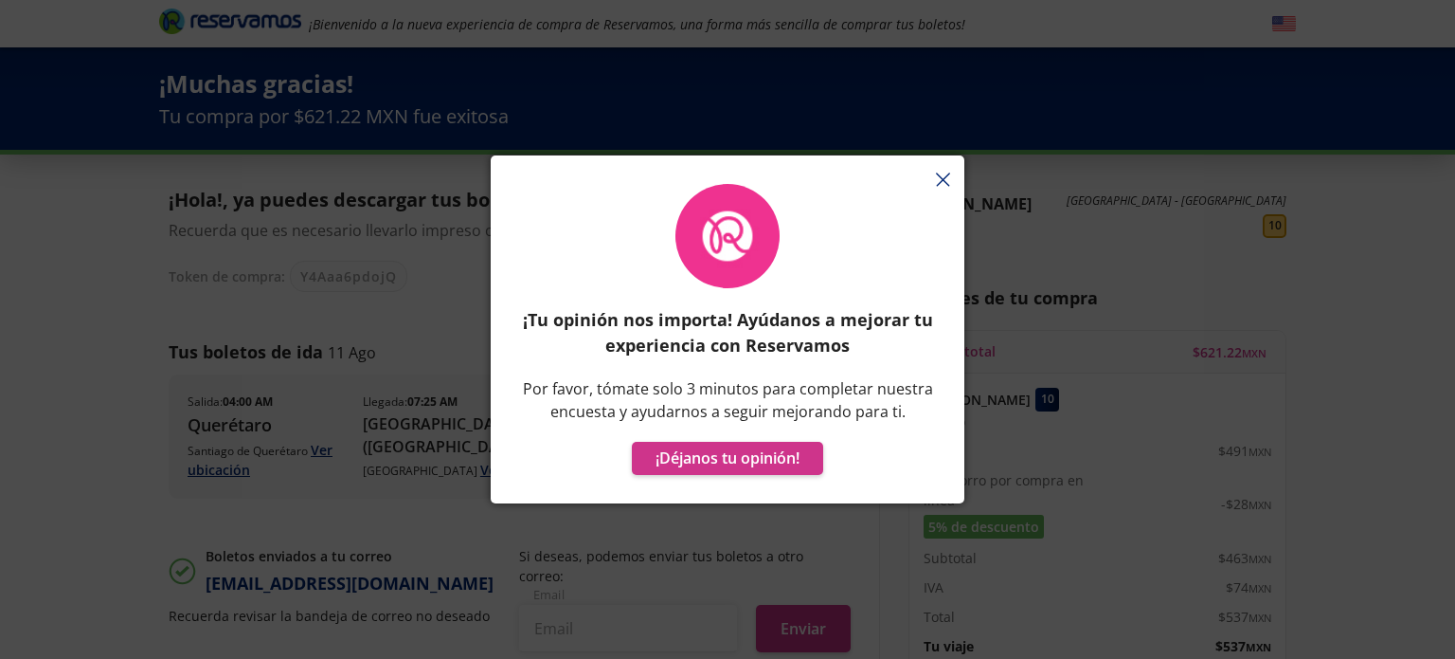
click at [941, 189] on div "¡Tu opinión nos importa! Ayúdanos a mejorar tu experiencia con Reservamos Por f…" at bounding box center [728, 338] width 474 height 329
click at [942, 176] on div "¡Tu opinión nos importa! Ayúdanos a mejorar tu experiencia con Reservamos Por f…" at bounding box center [728, 338] width 474 height 329
click at [948, 177] on div "¡Tu opinión nos importa! Ayúdanos a mejorar tu experiencia con Reservamos Por f…" at bounding box center [728, 338] width 474 height 329
click at [1033, 62] on div "¡Tu opinión nos importa! Ayúdanos a mejorar tu experiencia con Reservamos Por f…" at bounding box center [727, 329] width 1455 height 659
